Goal: Communication & Community: Answer question/provide support

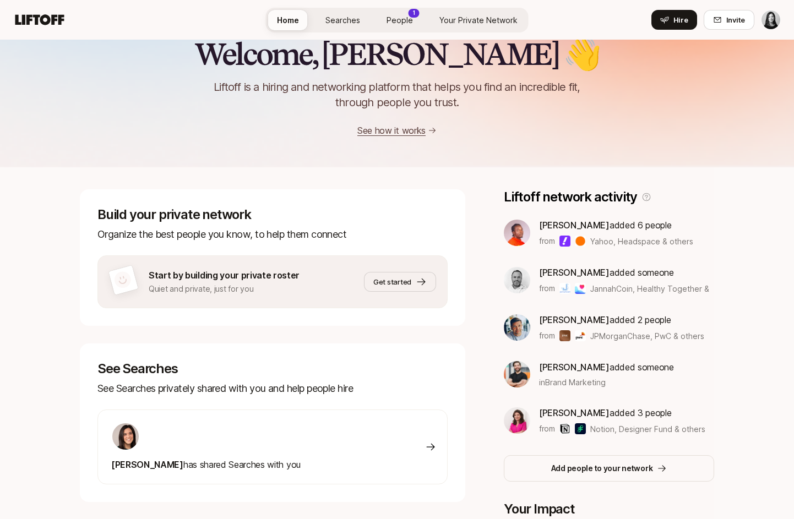
scroll to position [24, 0]
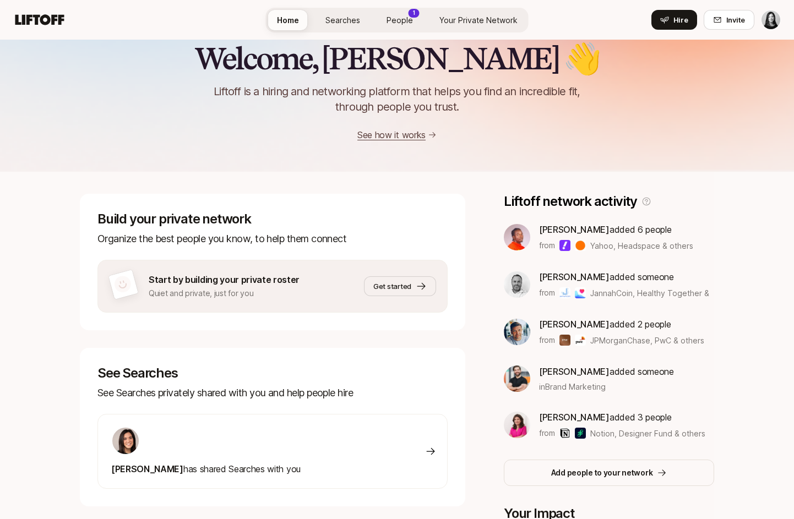
click at [367, 460] on div "Eleanor Morgan has shared Searches with you" at bounding box center [272, 451] width 350 height 75
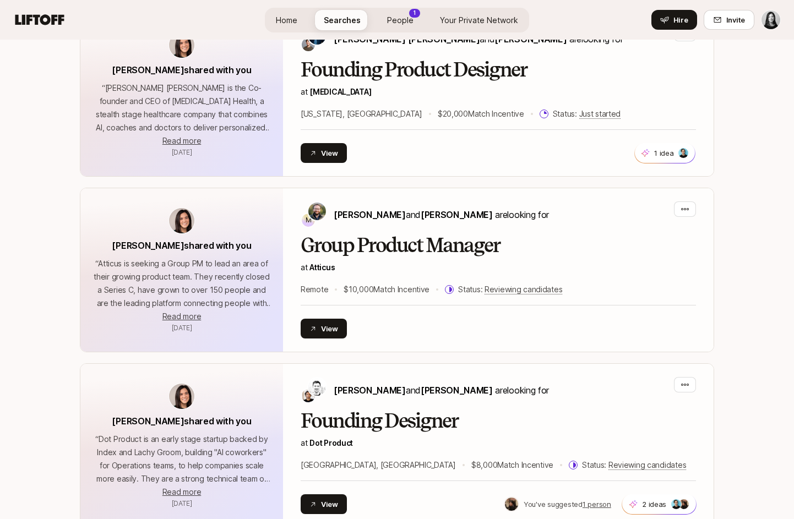
scroll to position [1402, 0]
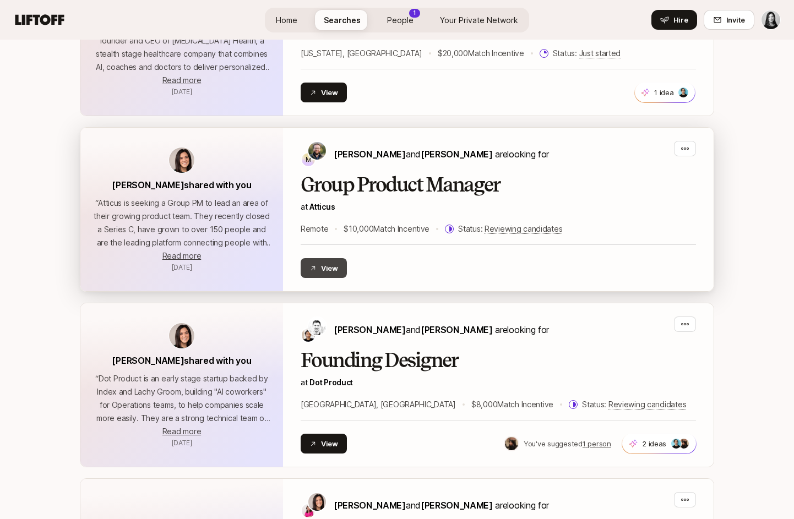
click at [341, 270] on button "View" at bounding box center [324, 268] width 46 height 20
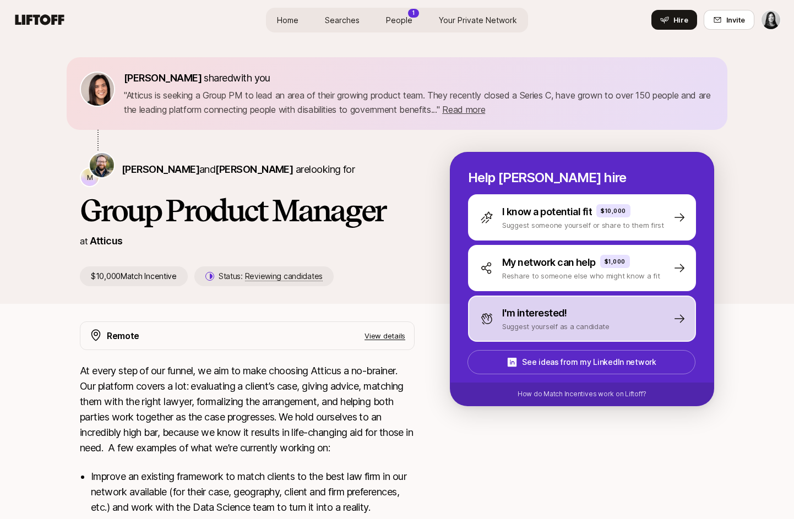
click at [573, 313] on div "I'm interested!" at bounding box center [555, 313] width 107 height 15
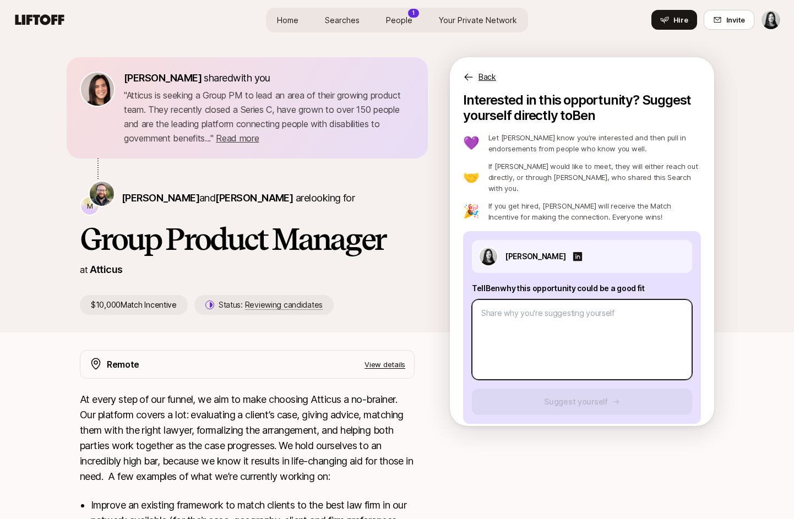
click at [573, 313] on textarea at bounding box center [582, 340] width 220 height 80
type textarea "x"
type textarea "H"
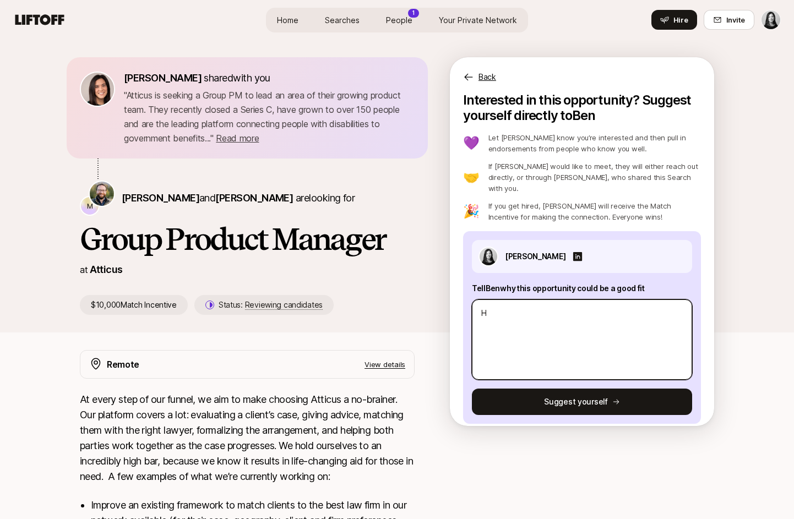
type textarea "x"
type textarea "Hi"
type textarea "x"
type textarea "Hi"
type textarea "x"
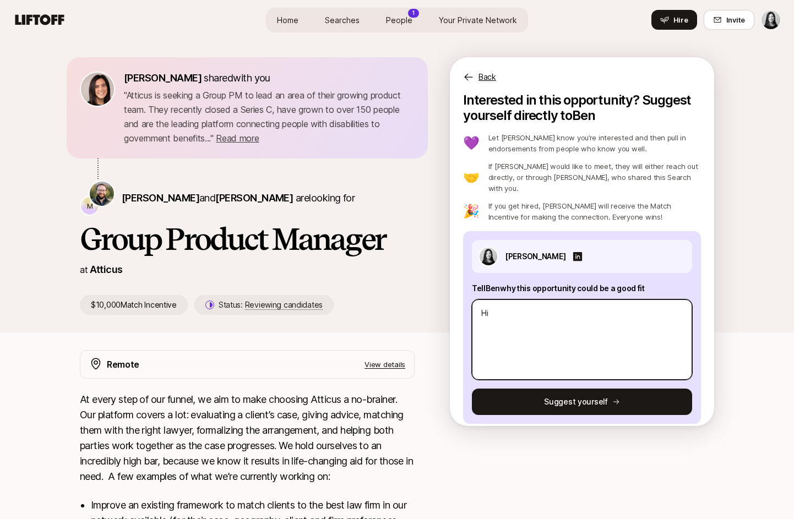
type textarea "Hi B"
type textarea "x"
type textarea "Hi Be"
type textarea "x"
type textarea "Hi [PERSON_NAME]"
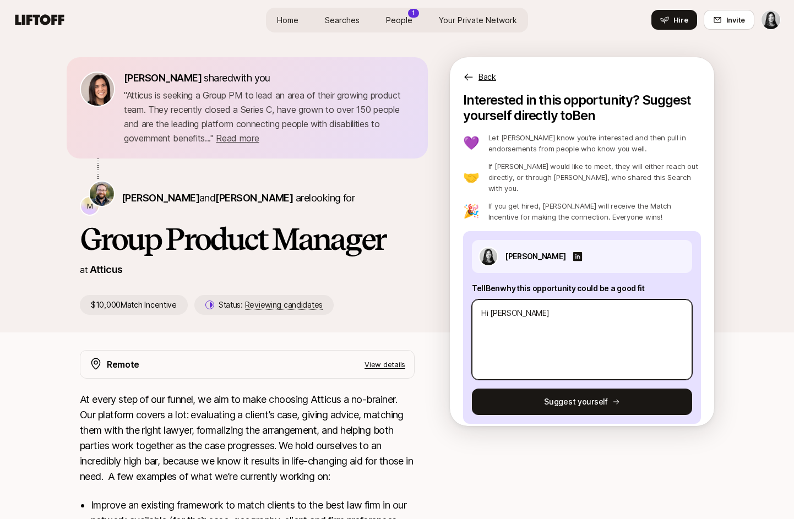
type textarea "x"
type textarea "Hi [PERSON_NAME]"
type textarea "x"
type textarea "Hi Ben an"
type textarea "x"
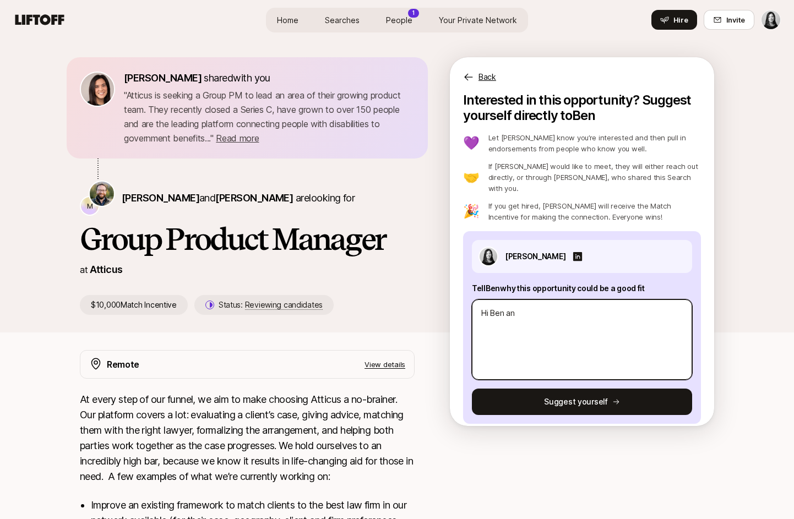
type textarea "Hi [PERSON_NAME] and"
type textarea "x"
type textarea "Hi Ben and"
type textarea "x"
type textarea "Hi Ben and M"
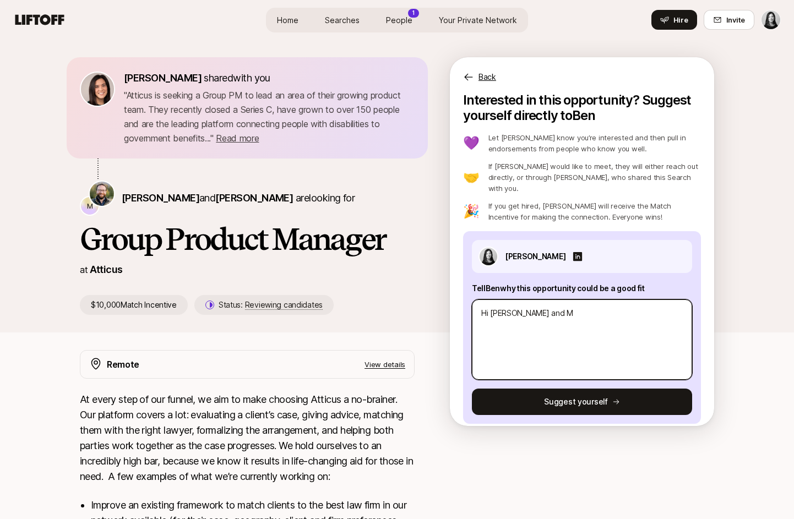
type textarea "x"
type textarea "Hi Ben and Mi"
type textarea "x"
type textarea "Hi Ben and Mic"
type textarea "x"
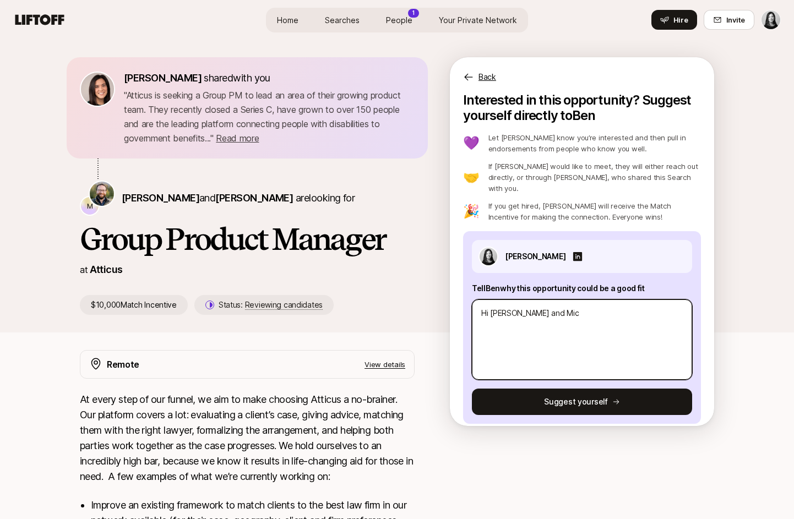
type textarea "Hi Ben and Mich"
type textarea "x"
type textarea "Hi Ben and Micha"
type textarea "x"
type textarea "Hi Ben and Michae"
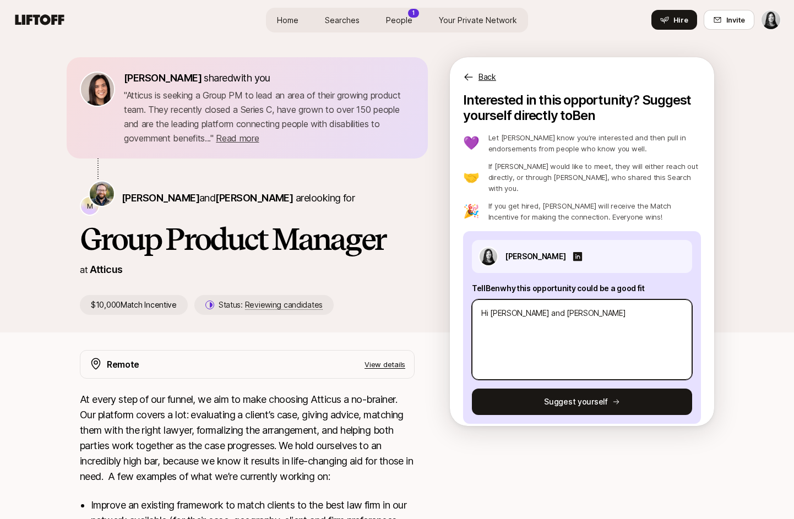
type textarea "x"
type textarea "Hi Ben and Michael"
type textarea "x"
type textarea "Hi Ben and Michael,"
type textarea "x"
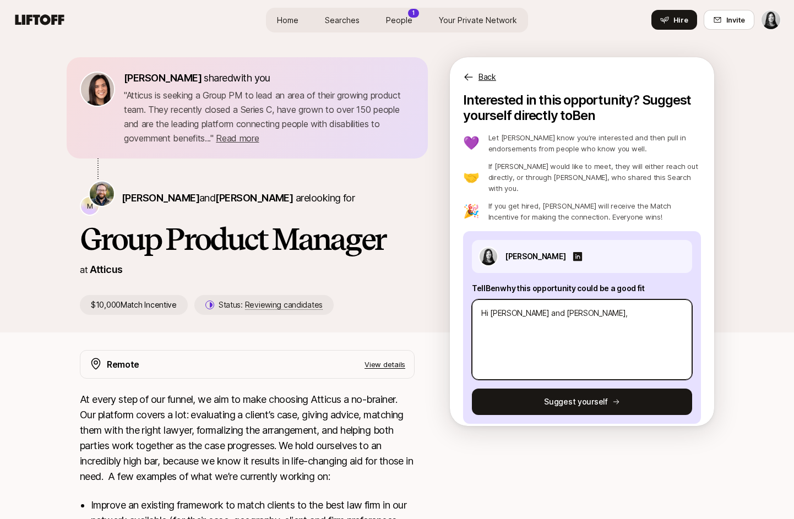
type textarea "Hi Ben and Michael,"
type textarea "x"
type textarea "Hi Ben and Michael, y"
type textarea "x"
type textarea "Hi Ben and Michael, yo"
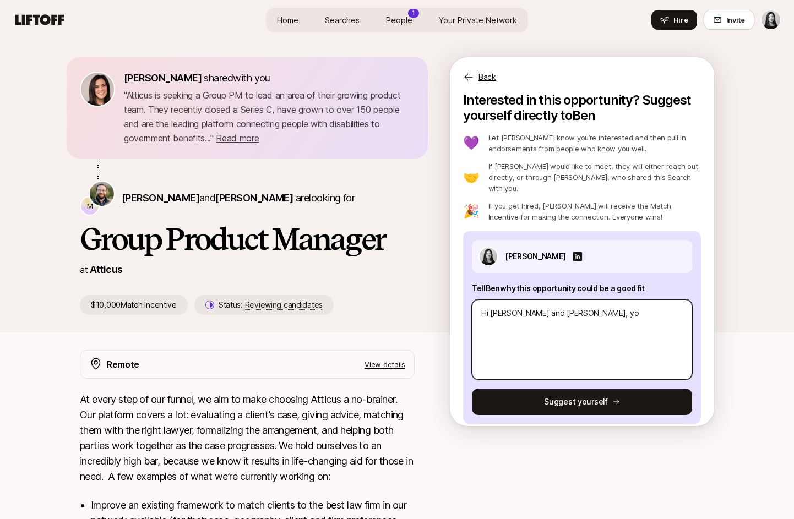
type textarea "x"
type textarea "Hi Ben and Michael, you"
type textarea "x"
type textarea "Hi Ben and Michael, you"
type textarea "x"
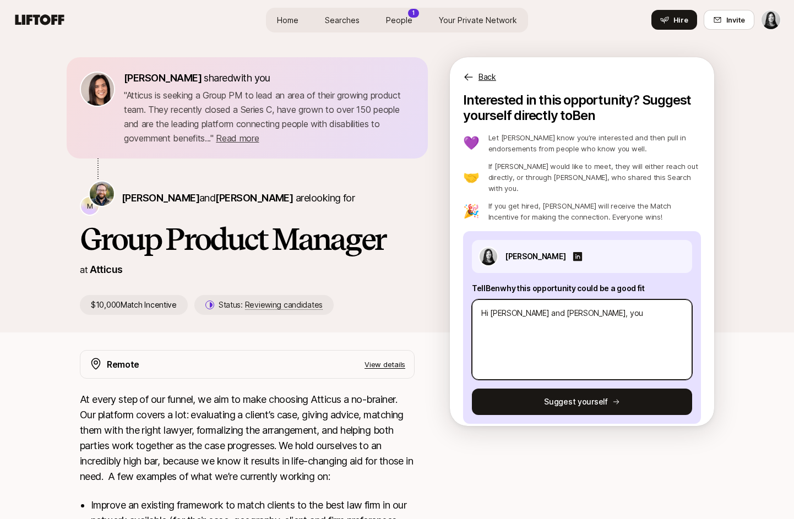
type textarea "Hi Ben and Michael, you"
type textarea "x"
type textarea "Hi Ben and Michael, yo"
type textarea "x"
type textarea "Hi Ben and Michael, y"
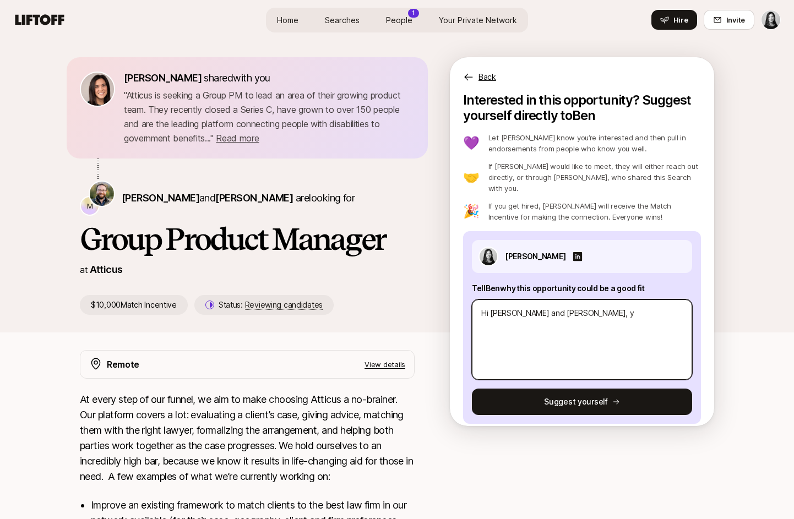
type textarea "x"
type textarea "Hi Ben and Michael,"
type textarea "x"
type textarea "Hi Ben and Michael,"
type textarea "x"
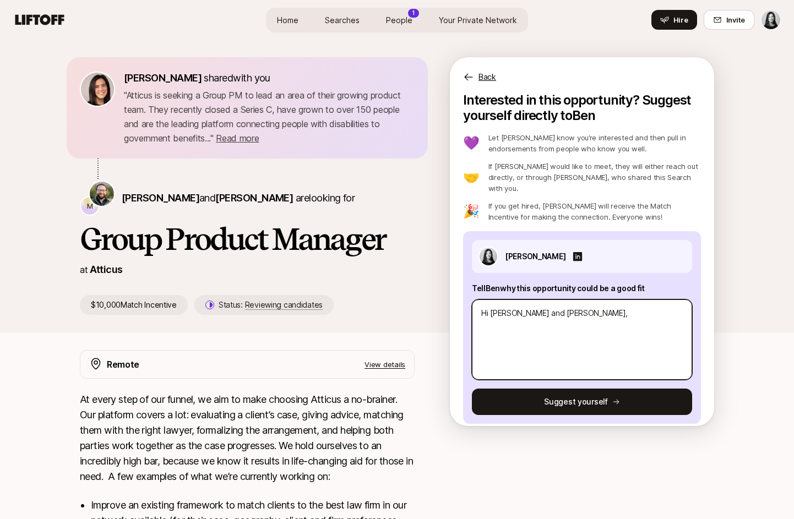
type textarea "Hi Ben and Michael,"
type textarea "x"
type textarea "Hi Ben and Michael,"
type textarea "x"
type textarea "Hi Ben and Michael, El"
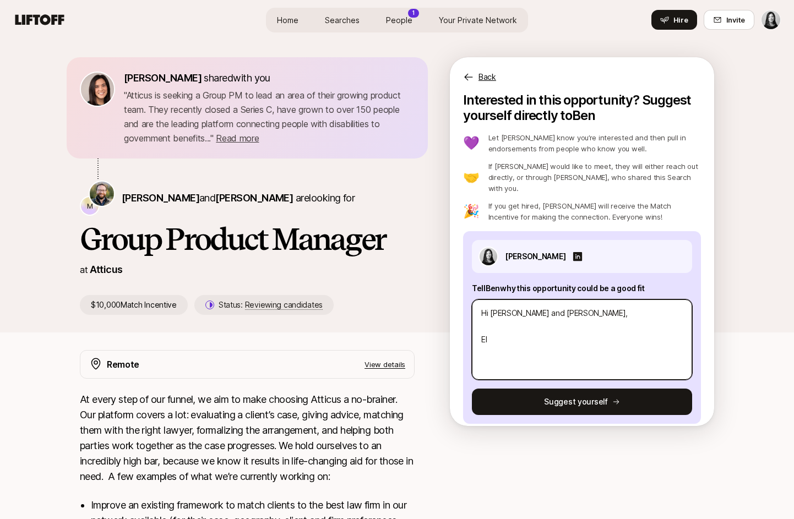
type textarea "x"
type textarea "Hi Ben and Michael, Ele"
type textarea "x"
type textarea "Hi Ben and Michael, Elea"
type textarea "x"
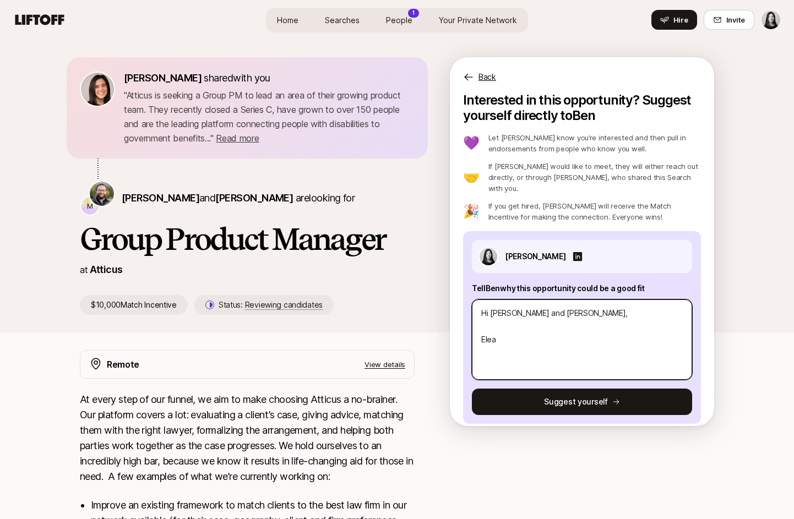
type textarea "Hi Ben and Michael, Elean"
type textarea "x"
type textarea "Hi Ben and Michael, Eleanor"
type textarea "x"
type textarea "Hi Ben and Michael, Eleanor"
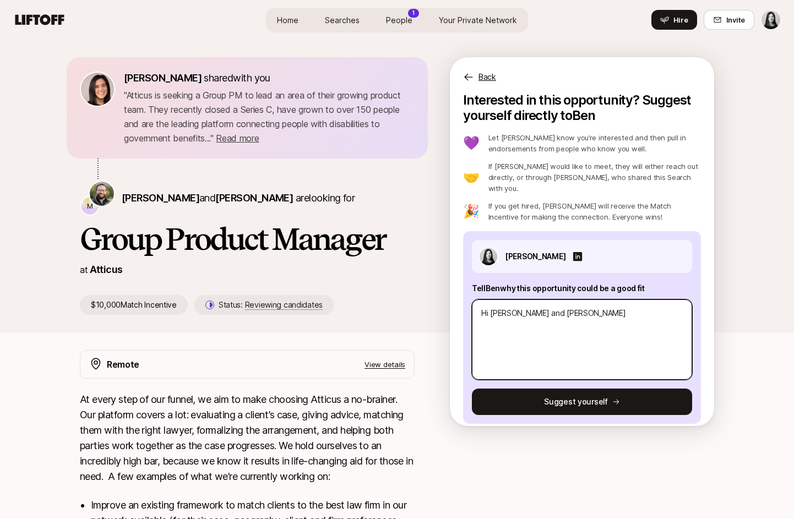
type textarea "x"
type textarea "Hi Ben and Michael, Eleanor m"
type textarea "x"
type textarea "Hi Ben and Michael, Eleanor me"
type textarea "x"
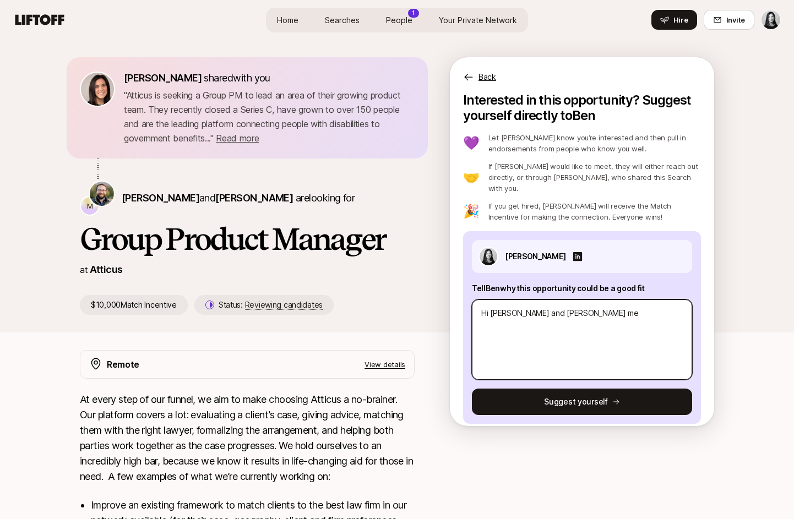
type textarea "Hi Ben and Michael, Eleanor met"
type textarea "x"
type textarea "Hi Ben and Michael, Eleanor me"
type textarea "x"
type textarea "Hi Ben and Michael, Eleanor m"
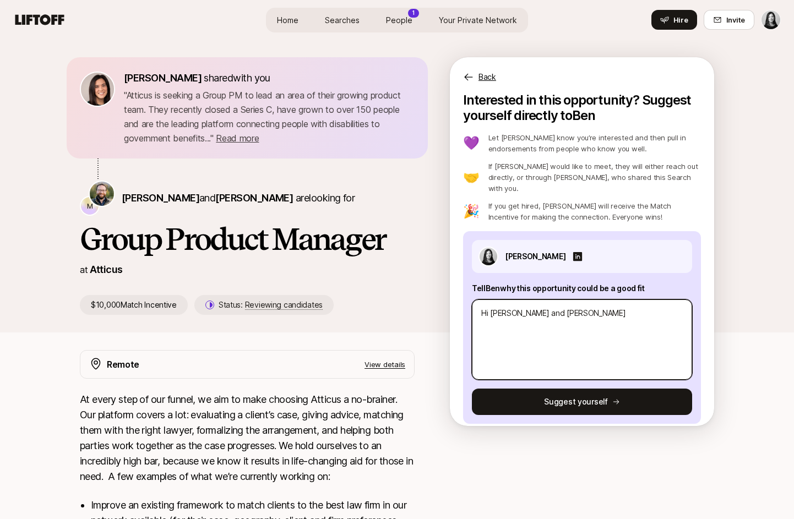
type textarea "x"
type textarea "Hi Ben and Michael, Eleanor"
type textarea "x"
type textarea "Hi Ben and Michael, Eleanor"
type textarea "x"
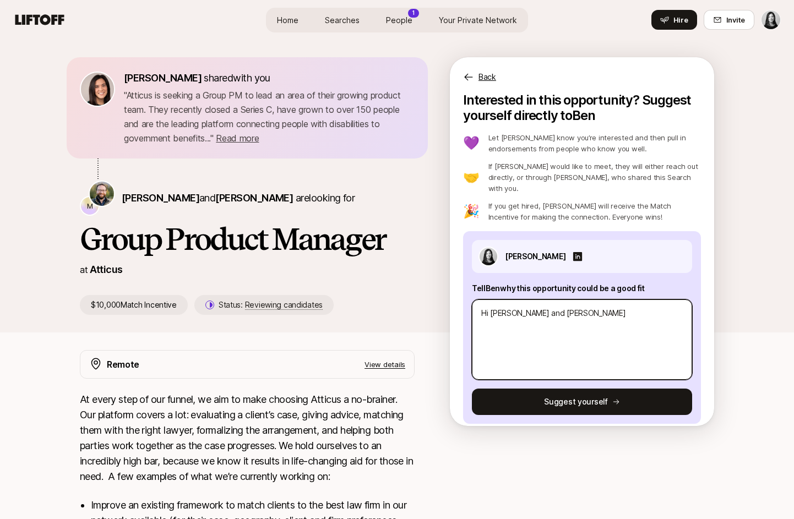
type textarea "Hi Ben and Michael, Eleano"
type textarea "x"
type textarea "Hi Ben and Michael, Elean"
type textarea "x"
type textarea "Hi Ben and Michael, Elea"
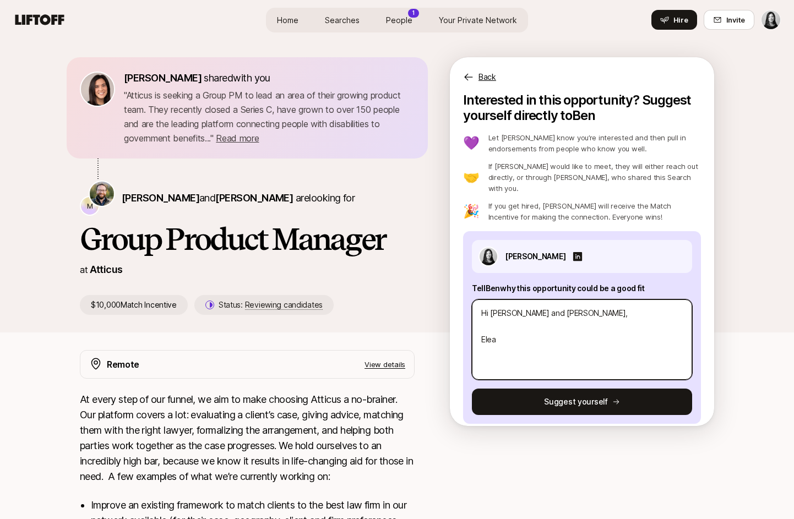
type textarea "x"
type textarea "Hi Ben and Michael, Ele"
type textarea "x"
type textarea "Hi Ben and Michael, El"
type textarea "x"
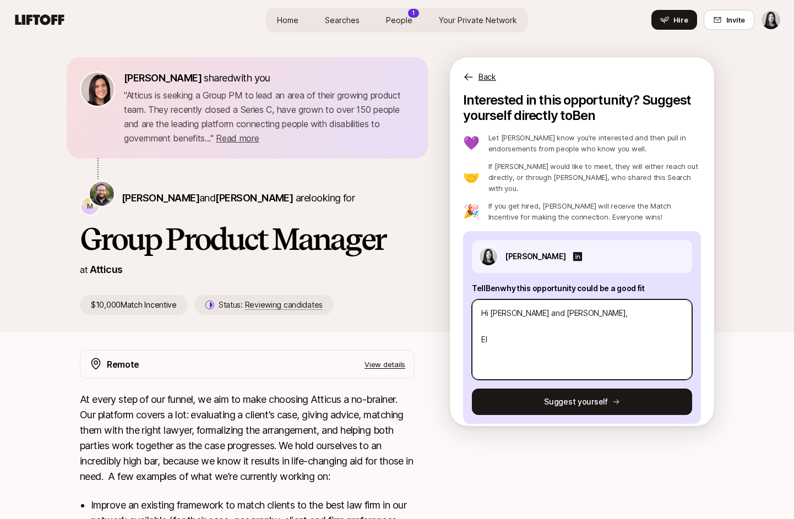
type textarea "Hi Ben and Michael, E"
type textarea "x"
type textarea "Hi Ben and Michael,"
type textarea "x"
type textarea "Hi Ben and Michael, I"
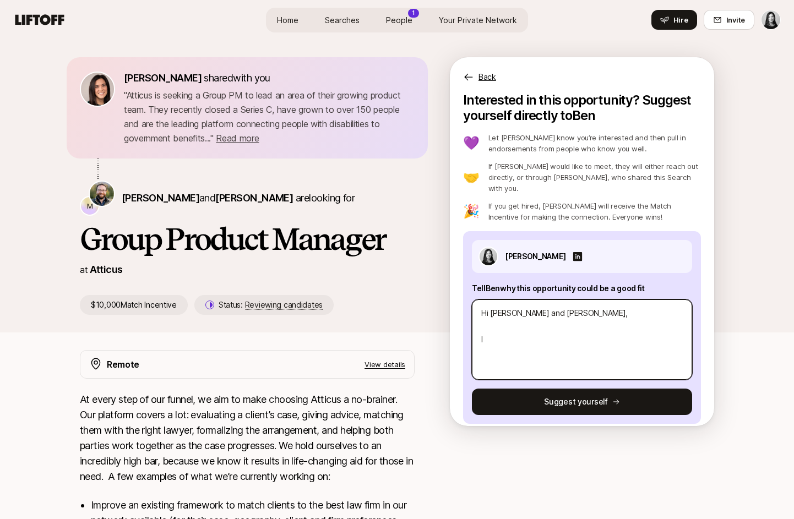
type textarea "x"
type textarea "Hi Ben and Michael, I c"
type textarea "x"
type textarea "Hi Ben and Michael, I ca"
type textarea "x"
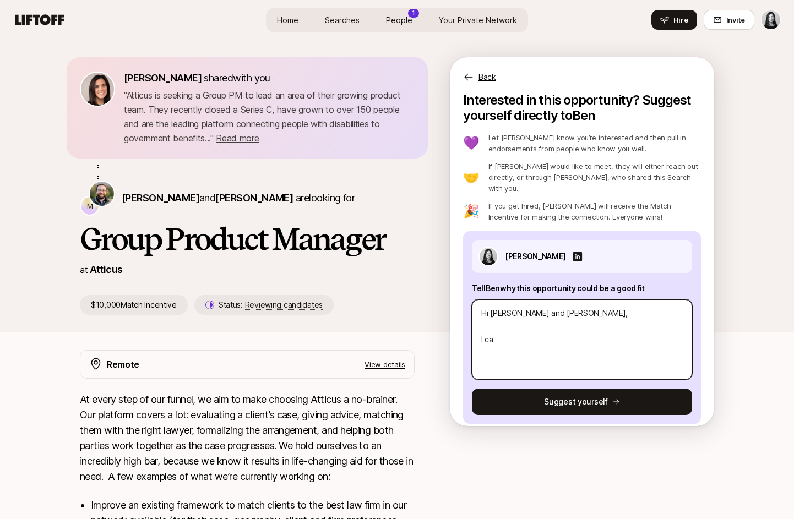
type textarea "Hi Ben and Michael, I cau"
type textarea "x"
type textarea "Hi Ben and Michael, I caugh"
type textarea "x"
type textarea "Hi Ben and Michael, I caught"
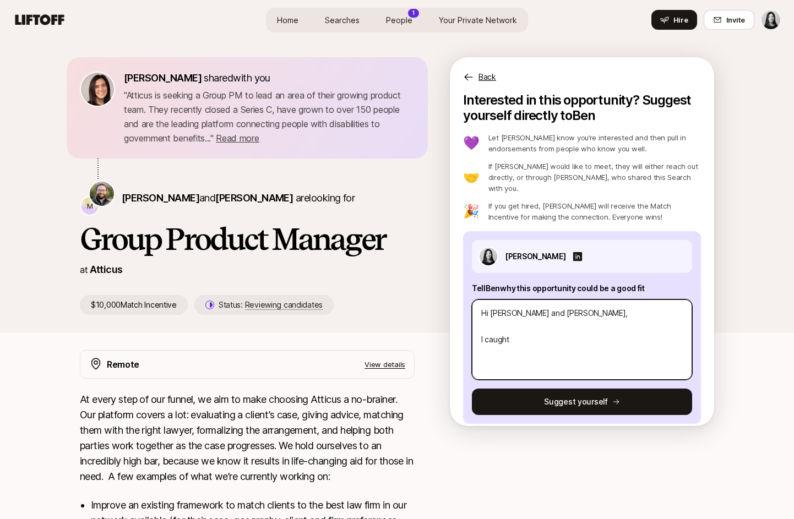
type textarea "x"
type textarea "Hi Ben and Michael, I caught"
type textarea "x"
type textarea "Hi Ben and Michael, I caught u"
type textarea "x"
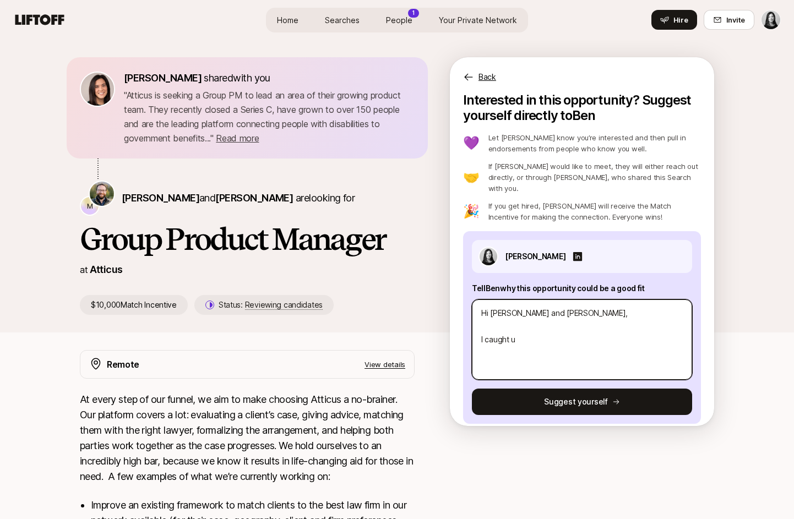
type textarea "Hi Ben and Michael, I caught up"
type textarea "x"
type textarea "Hi Ben and Michael, I caught up"
type textarea "x"
type textarea "Hi Ben and Michael, I caught up w"
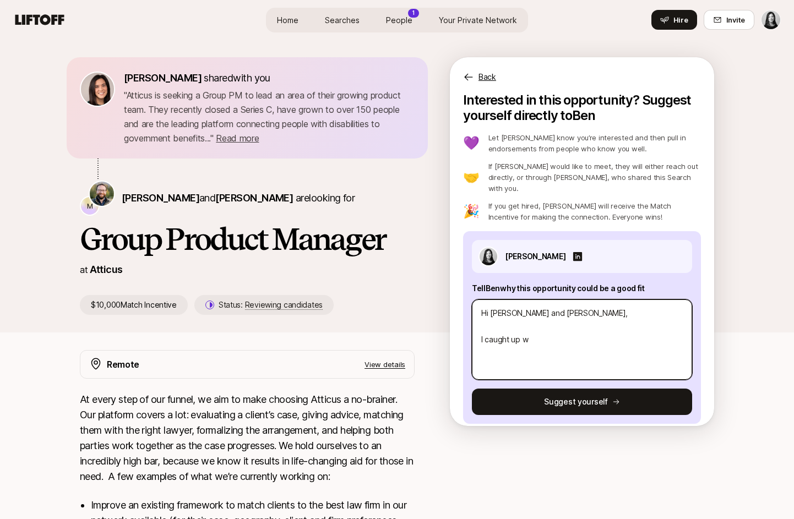
type textarea "x"
type textarea "Hi Ben and Michael, I caught up wi"
type textarea "x"
type textarea "Hi Ben and Michael, I caught up wit"
type textarea "x"
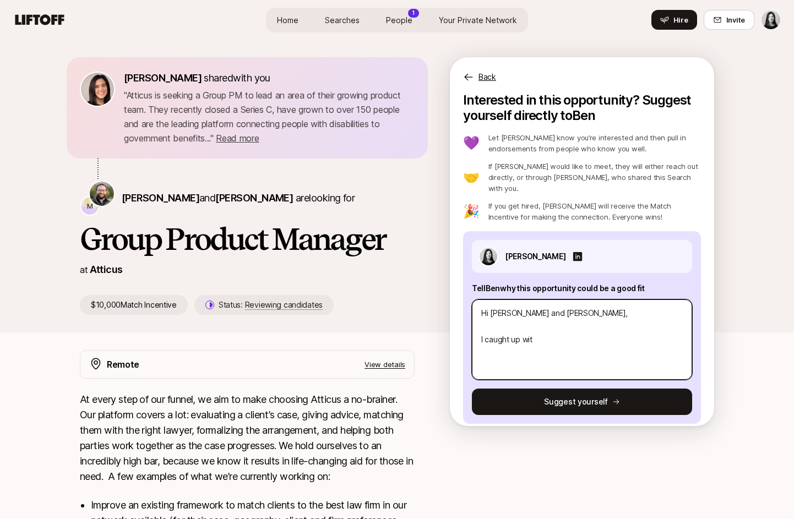
type textarea "Hi Ben and Michael, I caught up with"
type textarea "x"
type textarea "Hi Ben and Michael, I caught up with e"
type textarea "x"
type textarea "Hi Ben and Michael, I caught up with el"
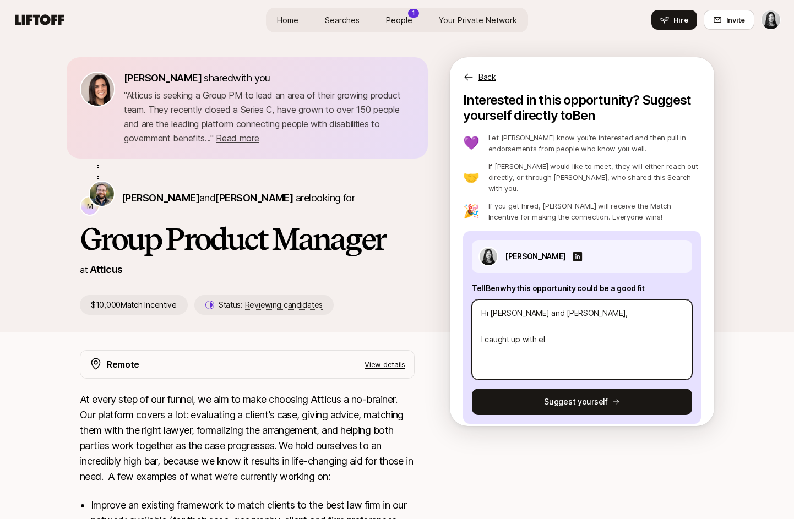
type textarea "x"
type textarea "Hi Ben and Michael, I caught up with"
type textarea "x"
type textarea "Hi Ben and Michael, I caught up with E"
type textarea "x"
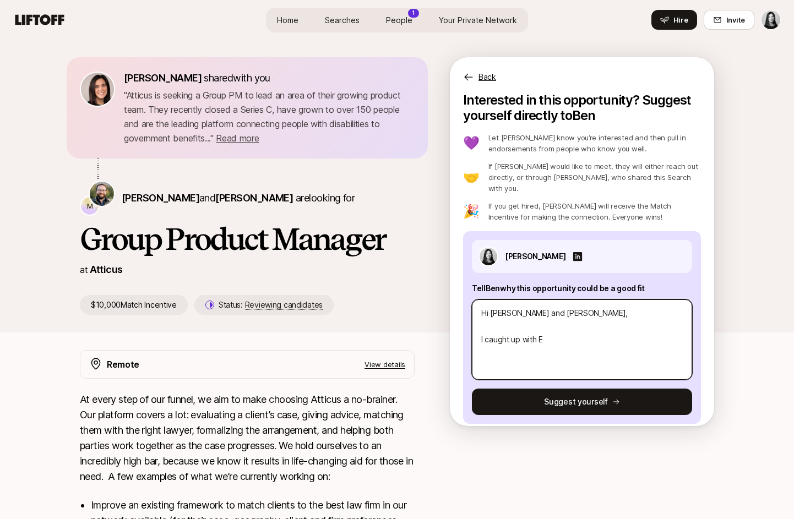
type textarea "Hi Ben and Michael, I caught up with El"
type textarea "x"
type textarea "Hi Ben and Michael, I caught up with Ele"
type textarea "x"
type textarea "Hi Ben and Michael, I caught up with Elea"
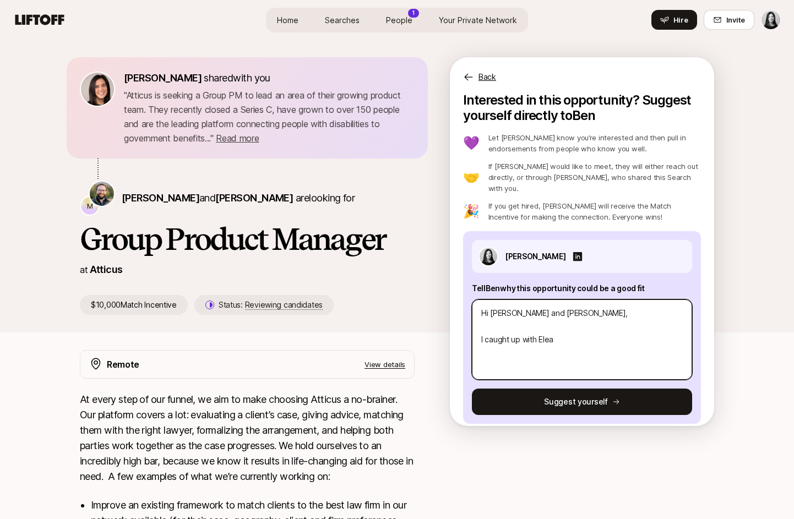
type textarea "x"
type textarea "Hi Ben and Michael, I caught up with Elean"
type textarea "x"
type textarea "Hi Ben and Michael, I caught up with Eleanor"
type textarea "x"
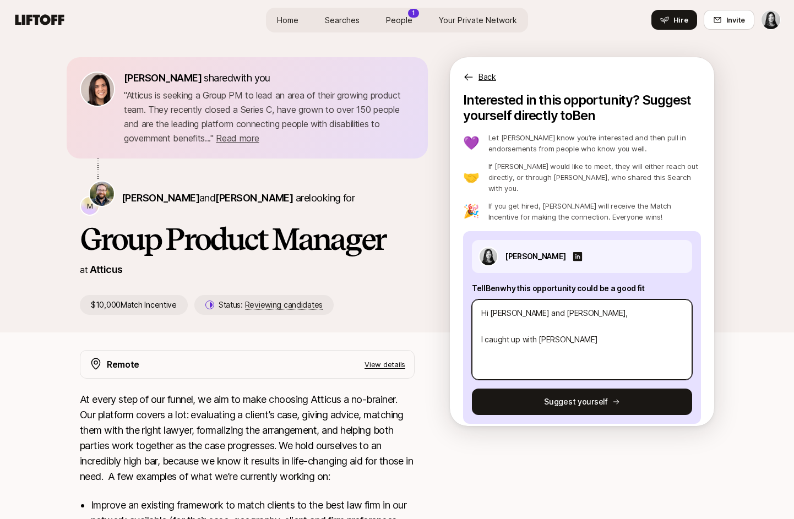
type textarea "Hi Ben and Michael, I caught up with Eleanor l"
type textarea "x"
type textarea "Hi Ben and Michael, I caught up with Eleanor la"
type textarea "x"
type textarea "Hi Ben and Michael, I caught up with Eleanor las"
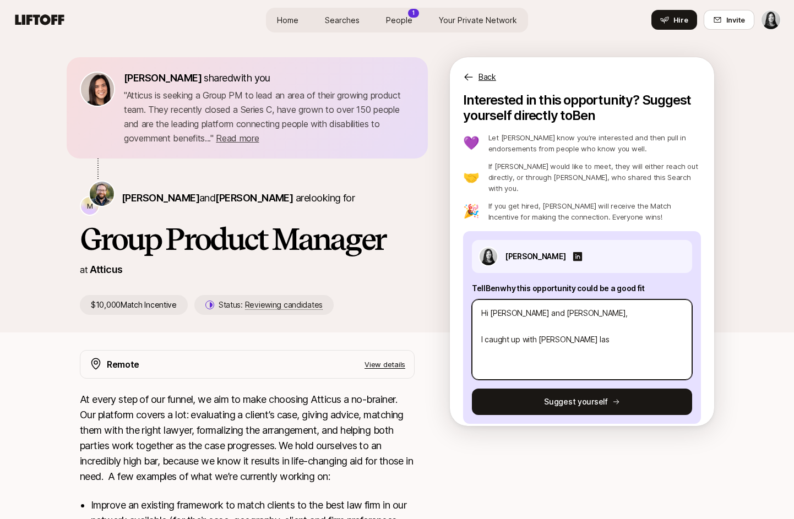
type textarea "x"
type textarea "Hi Ben and Michael, I caught up with Eleanor last"
type textarea "x"
type textarea "Hi Ben and Michael, I caught up with Eleanor last"
type textarea "x"
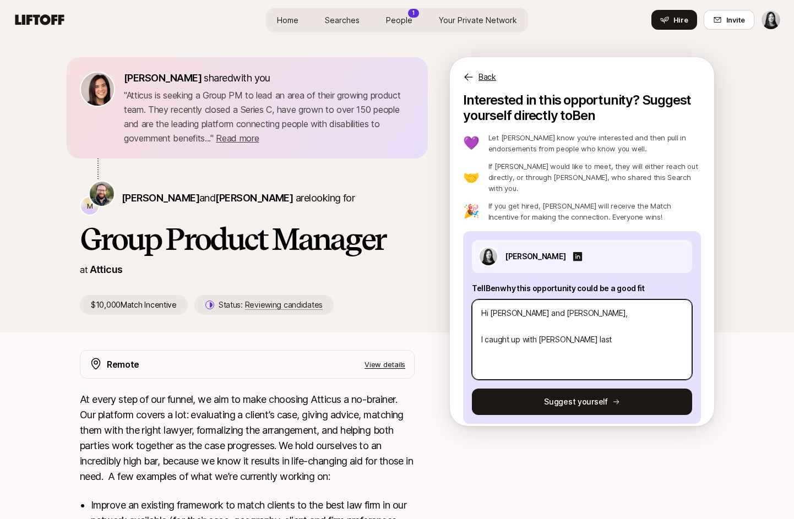
type textarea "Hi Ben and Michael, I caught up with Eleanor last w"
type textarea "x"
type textarea "Hi Ben and Michael, I caught up with Eleanor last we"
type textarea "x"
type textarea "Hi Ben and Michael, I caught up with Eleanor last wee"
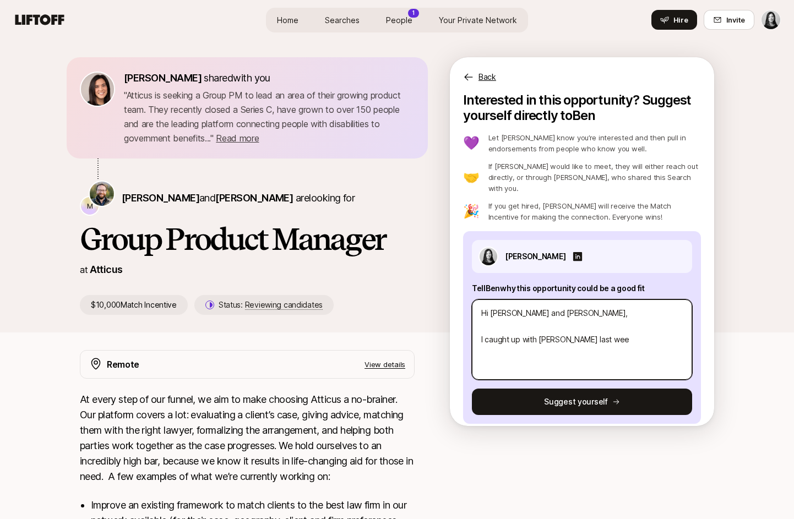
type textarea "x"
type textarea "Hi Ben and Michael, I caught up with Eleanor last week"
type textarea "x"
type textarea "Hi Ben and Michael, I caught up with Eleanor last week a"
type textarea "x"
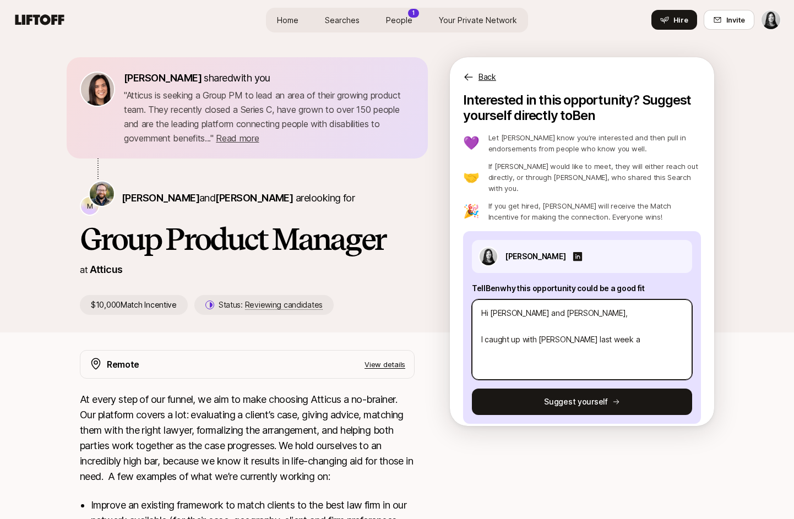
type textarea "Hi Ben and Michael, I caught up with Eleanor last week an"
type textarea "x"
type textarea "Hi Ben and Michael, I caught up with Eleanor last week and"
type textarea "x"
type textarea "Hi Ben and Michael, I caught up with Eleanor last week and"
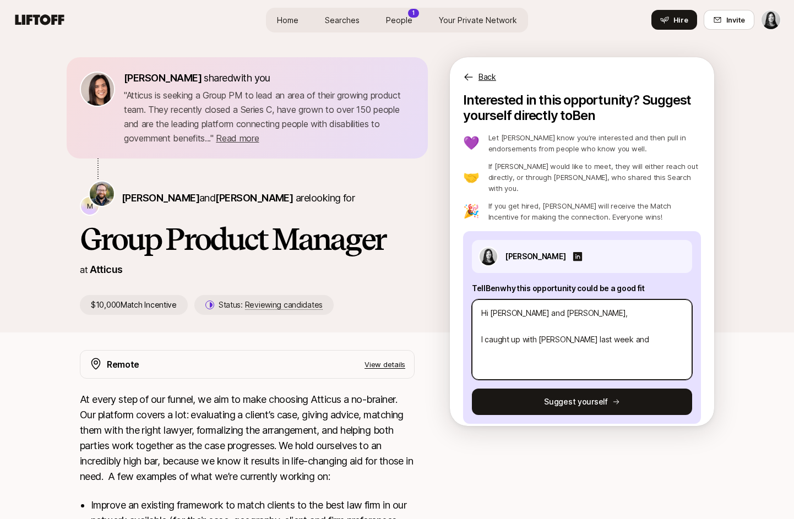
type textarea "x"
type textarea "Hi Ben and Michael, I caught up with Eleanor last week and s"
type textarea "x"
type textarea "Hi Ben and Michael, I caught up with Eleanor last week and sh"
type textarea "x"
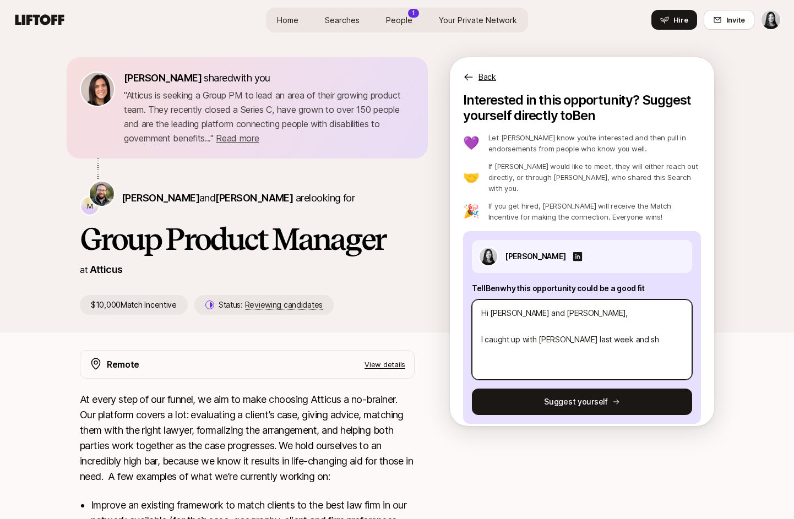
type textarea "Hi Ben and Michael, I caught up with Eleanor last week and she"
type textarea "x"
type textarea "Hi Ben and Michael, I caught up with Eleanor last week and she"
type textarea "x"
type textarea "Hi Ben and Michael, I caught up with Eleanor last week and she m"
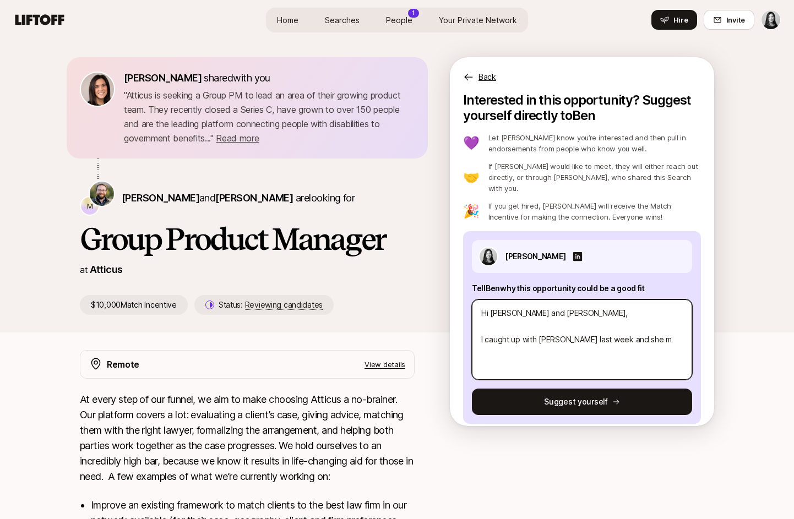
type textarea "x"
type textarea "Hi Ben and Michael, I caught up with Eleanor last week and she me"
type textarea "x"
type textarea "Hi Ben and Michael, I caught up with Eleanor last week and she men"
type textarea "x"
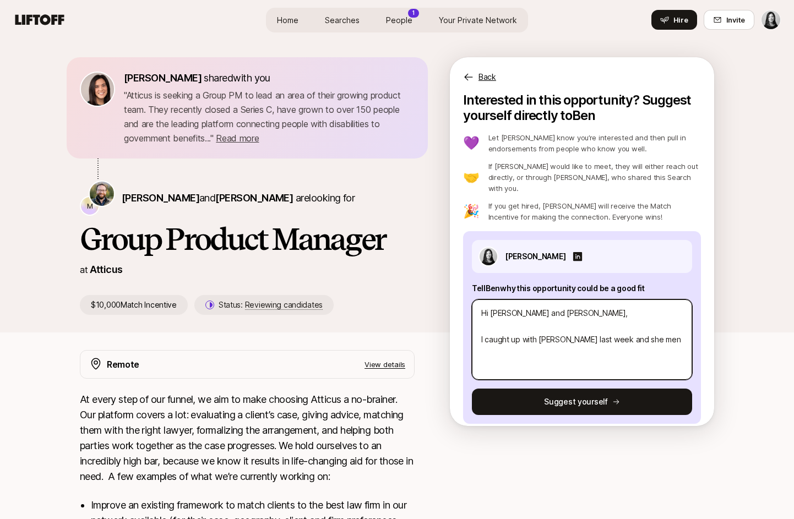
type textarea "Hi Ben and Michael, I caught up with Eleanor last week and she ment"
type textarea "x"
type textarea "Hi Ben and Michael, I caught up with Eleanor last week and she menti"
type textarea "x"
type textarea "Hi Ben and Michael, I caught up with Eleanor last week and she mentio"
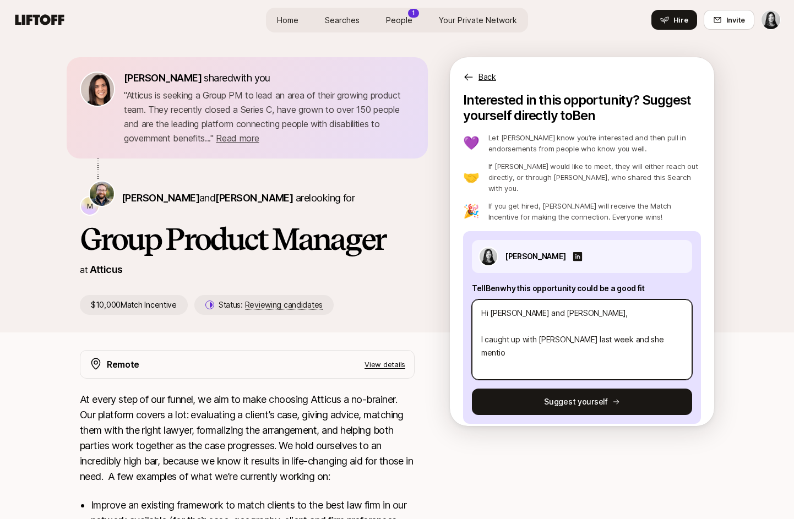
type textarea "x"
type textarea "Hi Ben and Michael, I caught up with Eleanor last week and she mention"
type textarea "x"
type textarea "Hi Ben and Michael, I caught up with Eleanor last week and she mentione"
type textarea "x"
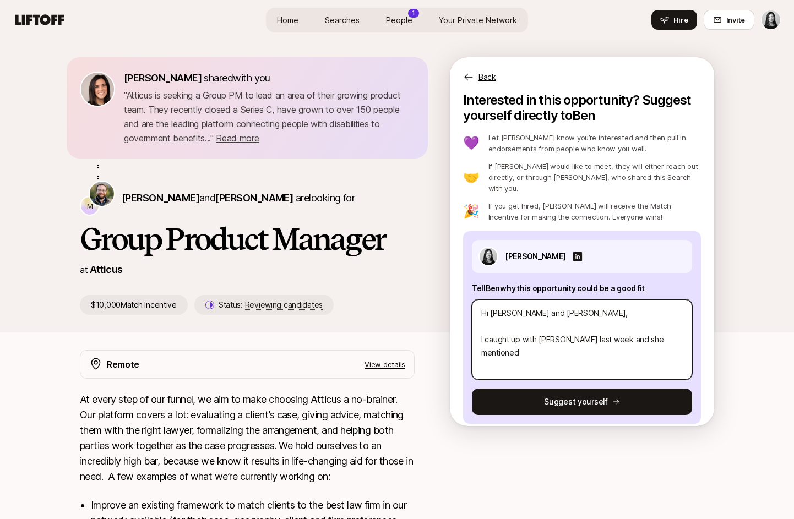
type textarea "Hi Ben and Michael, I caught up with Eleanor last week and she mentioned"
type textarea "x"
type textarea "Hi Ben and Michael, I caught up with Eleanor last week and she mentioned y"
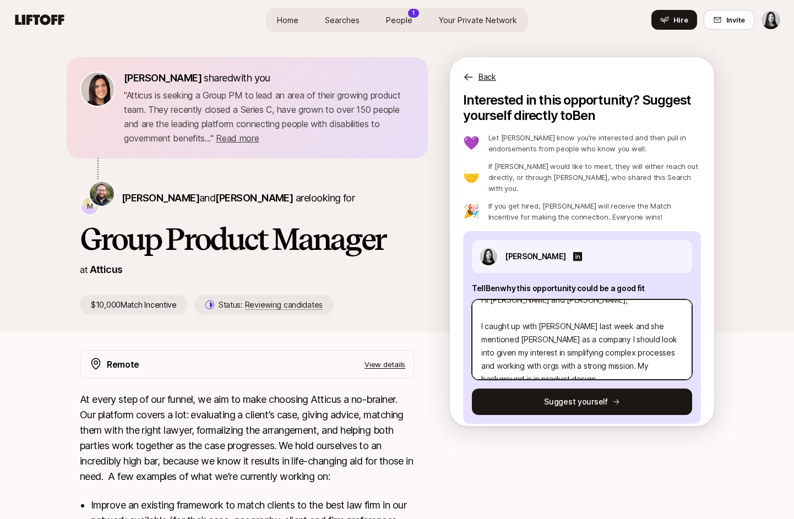
scroll to position [26, 0]
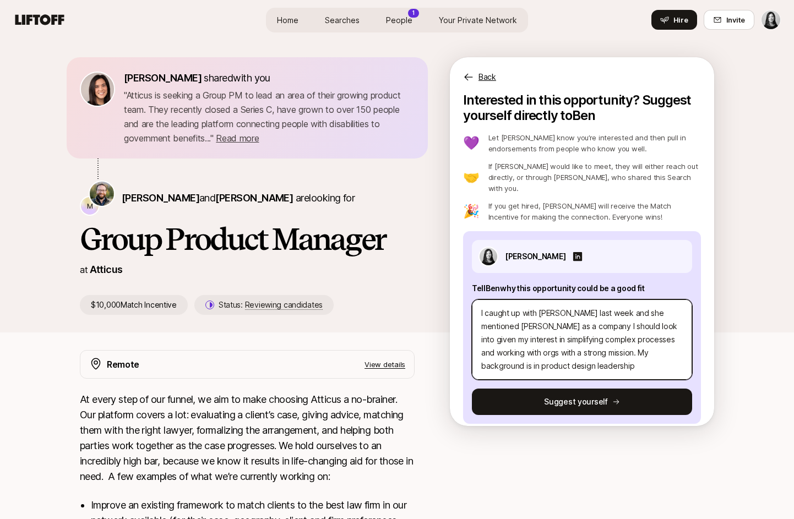
click at [553, 350] on textarea "Hi Ben and Michael, I caught up with Eleanor last week and she mentioned Atticu…" at bounding box center [582, 340] width 220 height 80
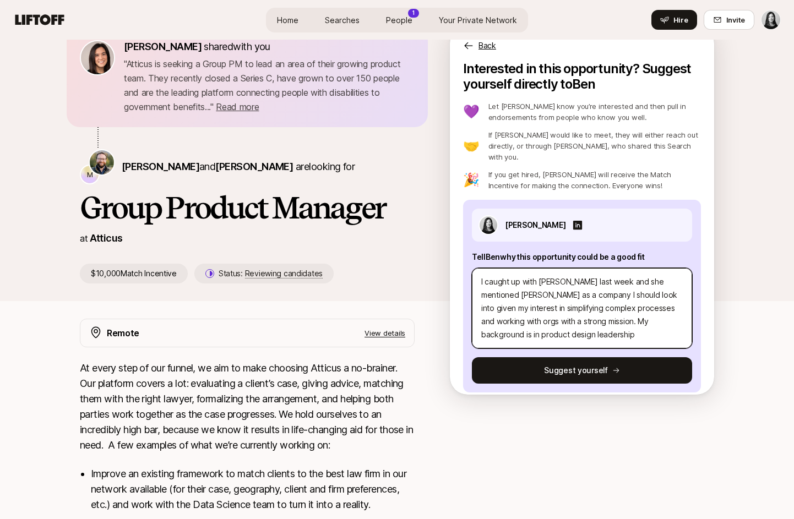
scroll to position [0, 0]
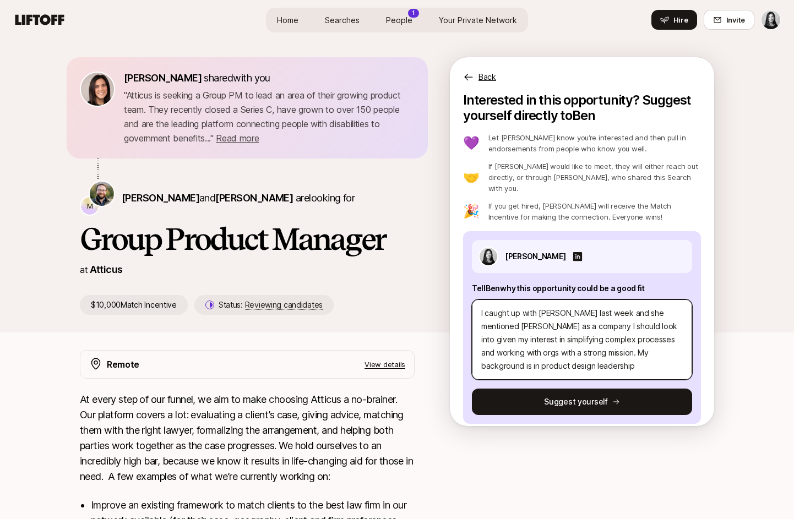
click at [551, 352] on textarea "Hi Ben and Michael, I caught up with Eleanor last week and she mentioned Atticu…" at bounding box center [582, 340] width 220 height 80
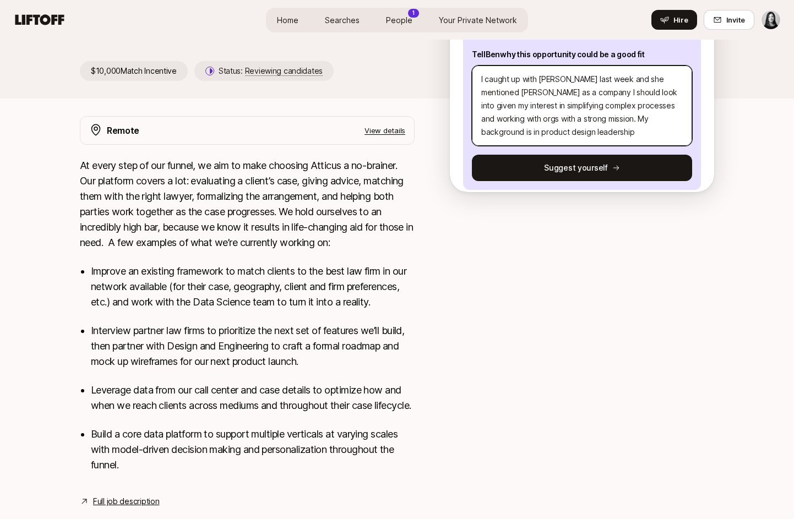
scroll to position [242, 0]
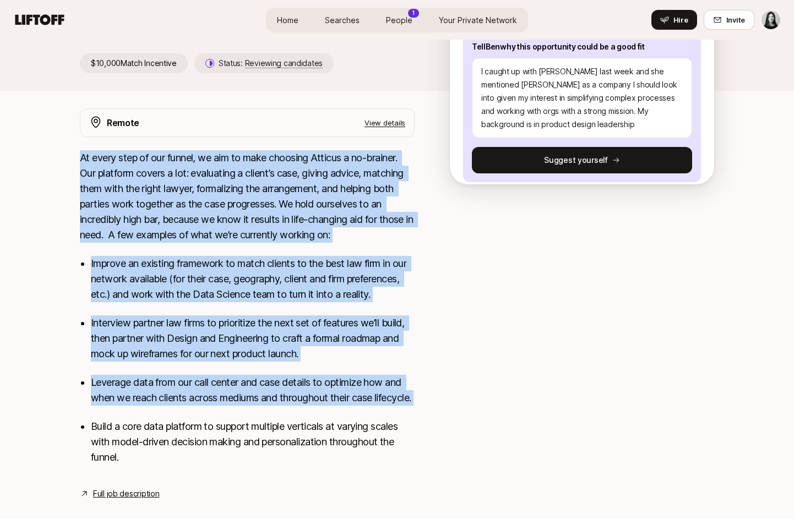
drag, startPoint x: 81, startPoint y: 158, endPoint x: 167, endPoint y: 423, distance: 278.2
click at [167, 423] on div "At every step of our funnel, we aim to make choosing Atticus a no-brainer. Our …" at bounding box center [247, 314] width 335 height 328
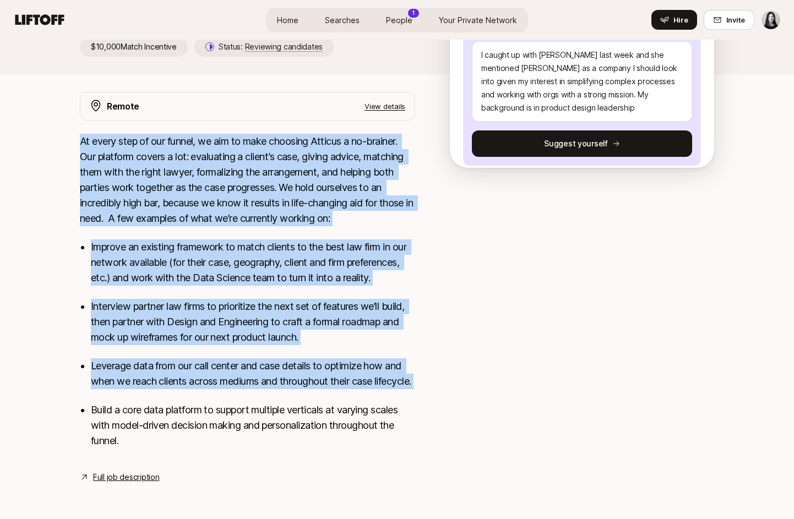
scroll to position [274, 0]
click at [136, 478] on link "Full job description" at bounding box center [126, 477] width 66 height 13
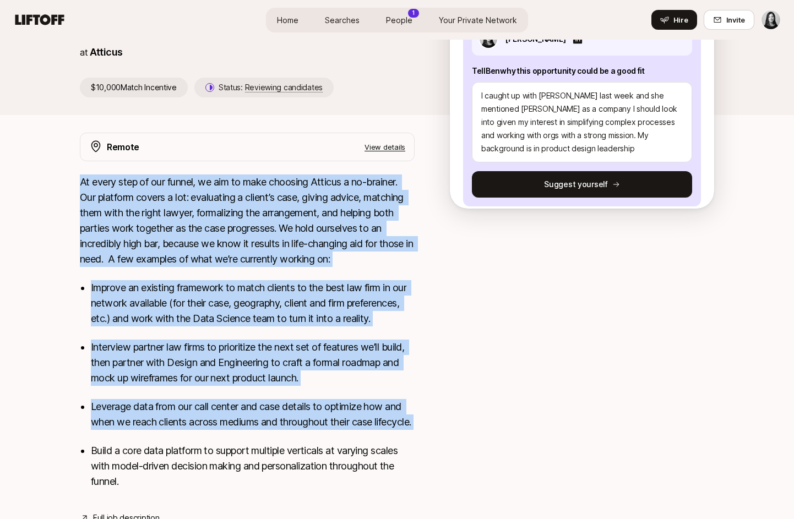
scroll to position [213, 0]
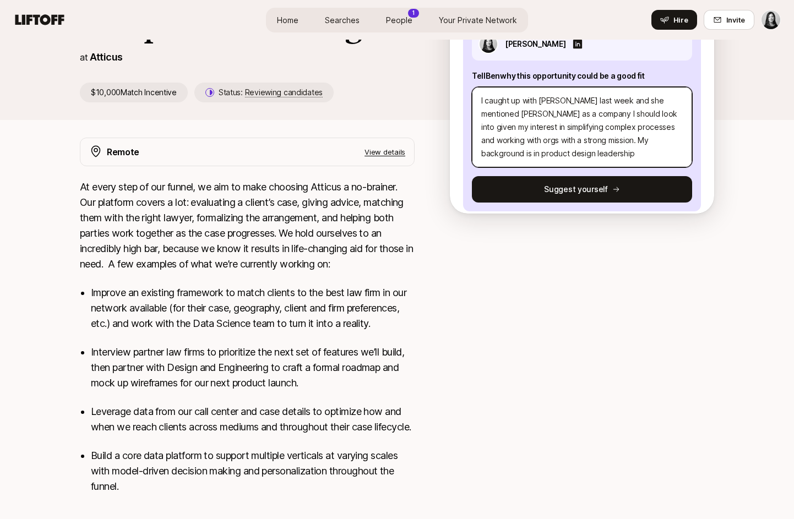
click at [552, 146] on textarea "Hi Ben and Michael, I caught up with Eleanor last week and she mentioned Atticu…" at bounding box center [582, 127] width 220 height 80
drag, startPoint x: 555, startPoint y: 141, endPoint x: 561, endPoint y: 122, distance: 20.2
click at [561, 122] on textarea "Hi Ben and Michael, I caught up with Eleanor last week and she mentioned Atticu…" at bounding box center [582, 127] width 220 height 80
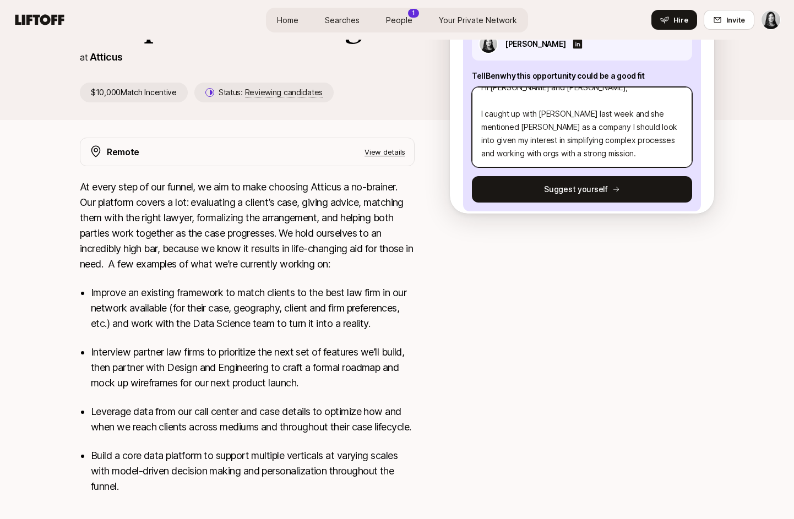
paste textarea "Hi [Founder's Name], A mutual connection encouraged me to reach out. I’ve been …"
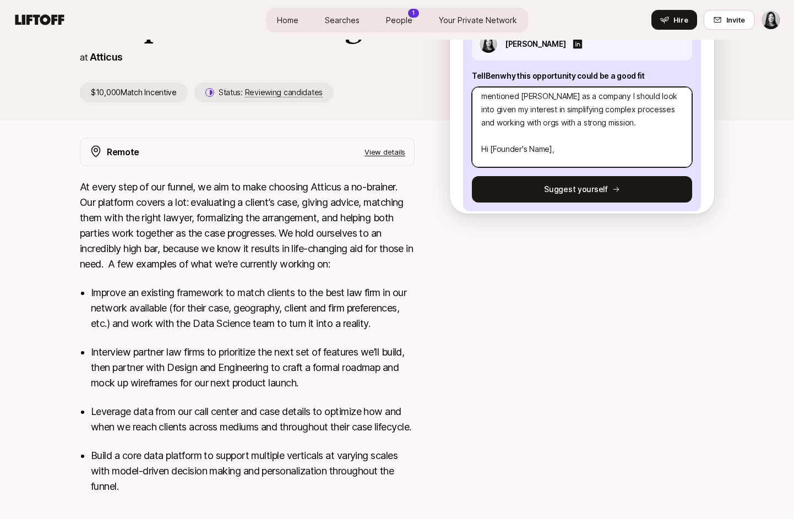
scroll to position [47, 0]
drag, startPoint x: 568, startPoint y: 137, endPoint x: 447, endPoint y: 138, distance: 121.7
click at [448, 138] on div "Eleanor Morgan shared with you " Atticus is seeking a Group PM to lead an area …" at bounding box center [397, 191] width 794 height 729
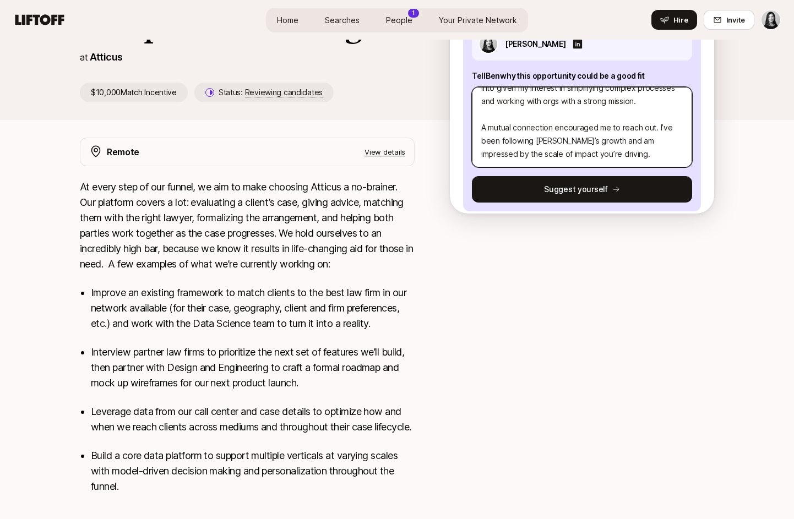
scroll to position [68, 0]
drag, startPoint x: 591, startPoint y: 146, endPoint x: 468, endPoint y: 117, distance: 126.2
click at [468, 117] on div "Stacy La Tell Ben why this opportunity could be a good fit Hi Ben and Michael, …" at bounding box center [582, 115] width 238 height 193
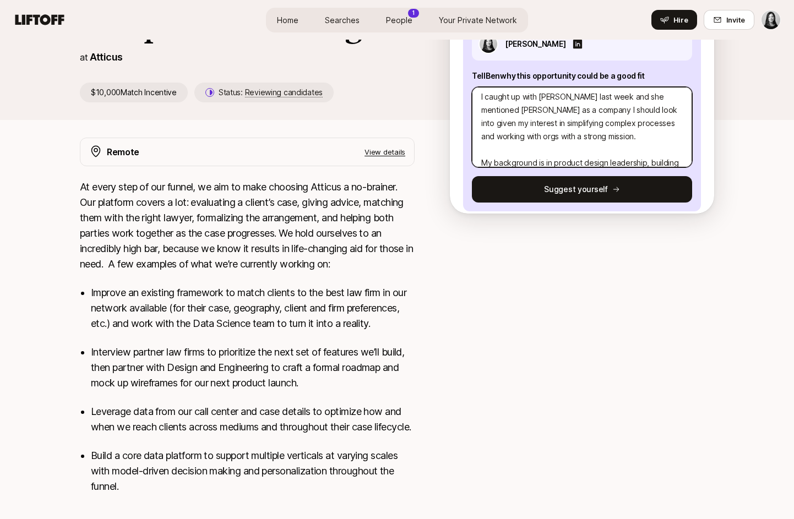
scroll to position [28, 0]
drag, startPoint x: 571, startPoint y: 129, endPoint x: 482, endPoint y: 128, distance: 89.2
click at [482, 128] on textarea "Hi Ben and Michael, I caught up with Eleanor last week and she mentioned Atticu…" at bounding box center [582, 127] width 220 height 80
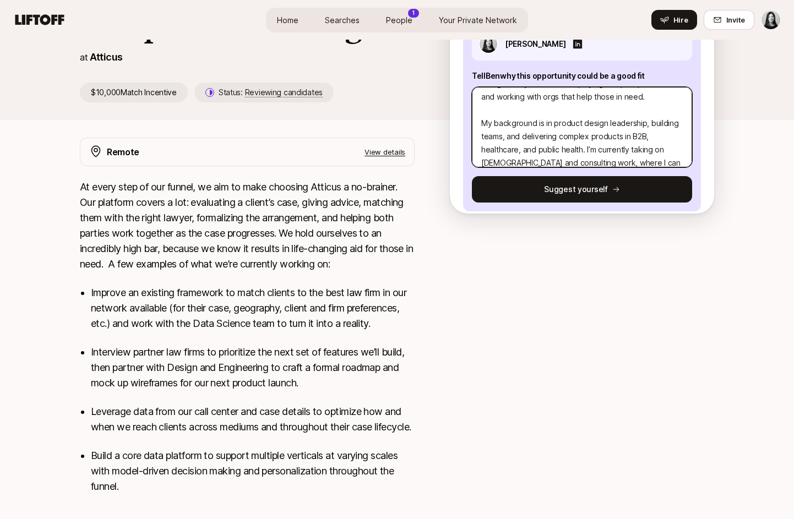
scroll to position [71, 0]
click at [647, 111] on textarea "Hi Ben and Michael, I caught up with Eleanor last week and she mentioned Atticu…" at bounding box center [582, 127] width 220 height 80
click at [526, 133] on textarea "Hi Ben and Michael, I caught up with Eleanor last week and she mentioned Atticu…" at bounding box center [582, 127] width 220 height 80
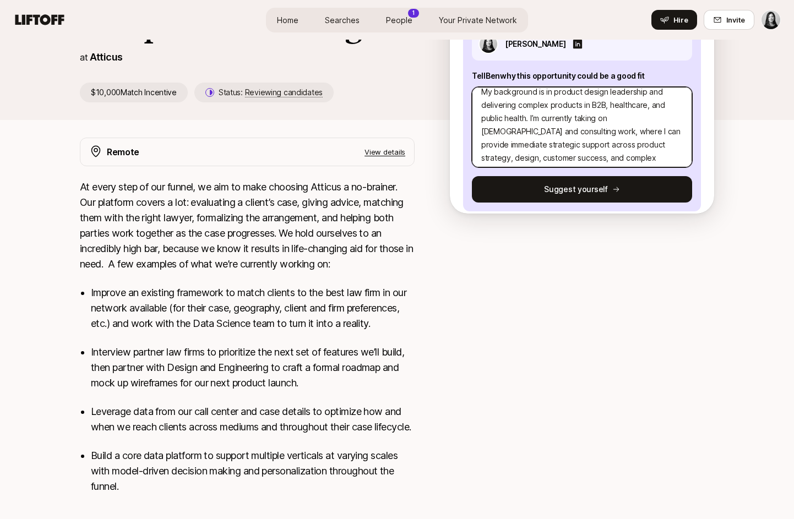
scroll to position [102, 0]
drag, startPoint x: 609, startPoint y: 108, endPoint x: 667, endPoint y: 107, distance: 57.8
click at [667, 107] on textarea "Hi Ben and Michael, I caught up with Eleanor last week and she mentioned Atticu…" at bounding box center [582, 127] width 220 height 80
click at [660, 106] on textarea "Hi Ben and Michael, I caught up with Eleanor last week and she mentioned Atticu…" at bounding box center [582, 127] width 220 height 80
drag, startPoint x: 643, startPoint y: 120, endPoint x: 613, endPoint y: 119, distance: 29.7
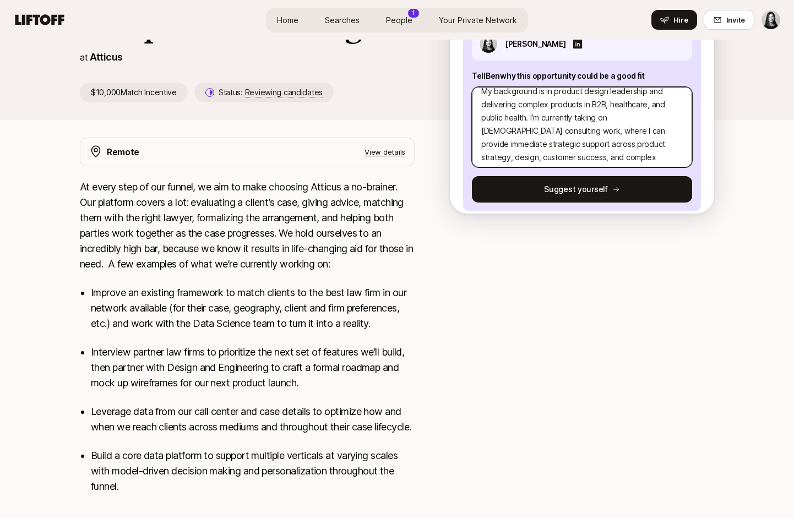
click at [613, 119] on textarea "Hi Ben and Michael, I caught up with Eleanor last week and she mentioned Atticu…" at bounding box center [582, 127] width 220 height 80
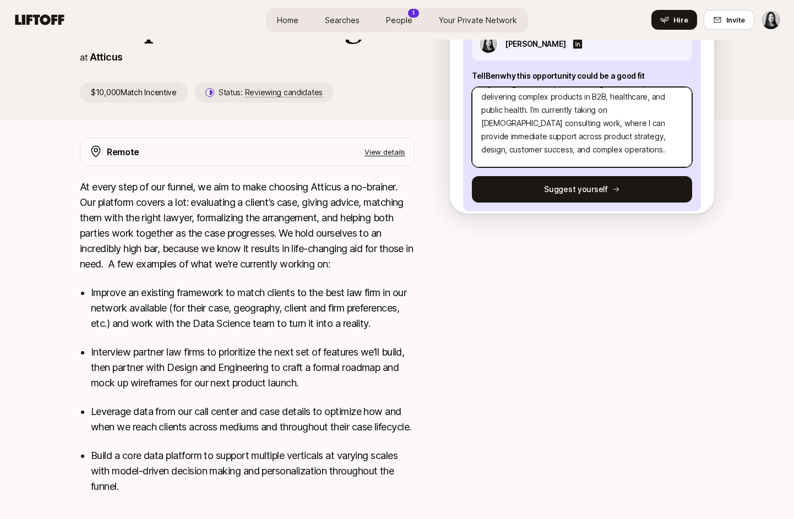
scroll to position [115, 0]
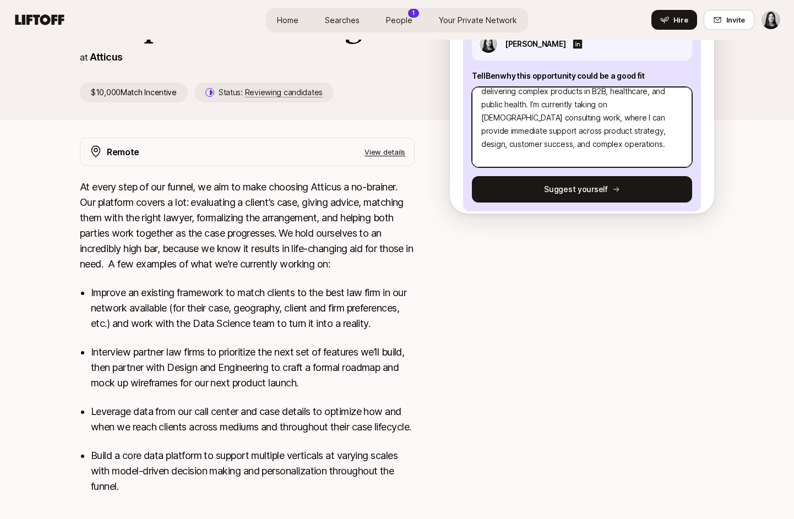
drag, startPoint x: 639, startPoint y: 108, endPoint x: 676, endPoint y: 109, distance: 36.4
click at [676, 109] on textarea "Hi Ben and Michael, I caught up with Eleanor last week and she mentioned Atticu…" at bounding box center [582, 127] width 220 height 80
click at [621, 133] on textarea "Hi Ben and Michael, I caught up with Eleanor last week and she mentioned Atticu…" at bounding box center [582, 127] width 220 height 80
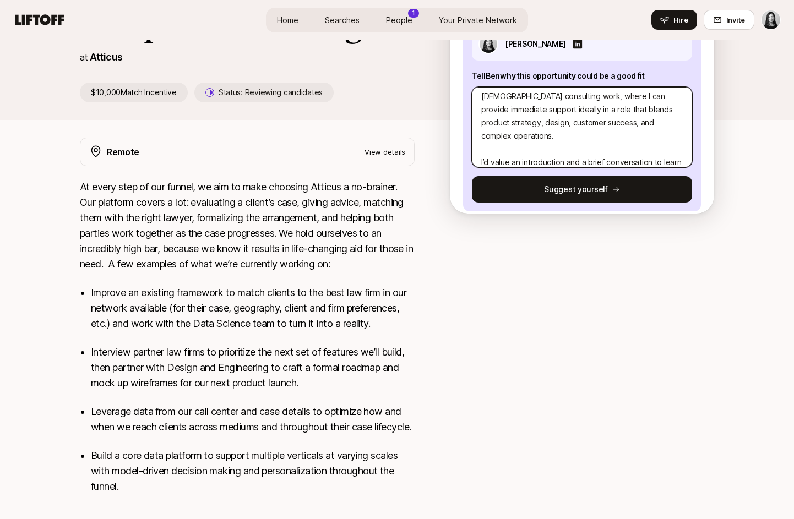
scroll to position [138, 0]
click at [661, 96] on textarea "Hi Ben and Michael, I caught up with Eleanor last week and she mentioned Atticu…" at bounding box center [582, 127] width 220 height 80
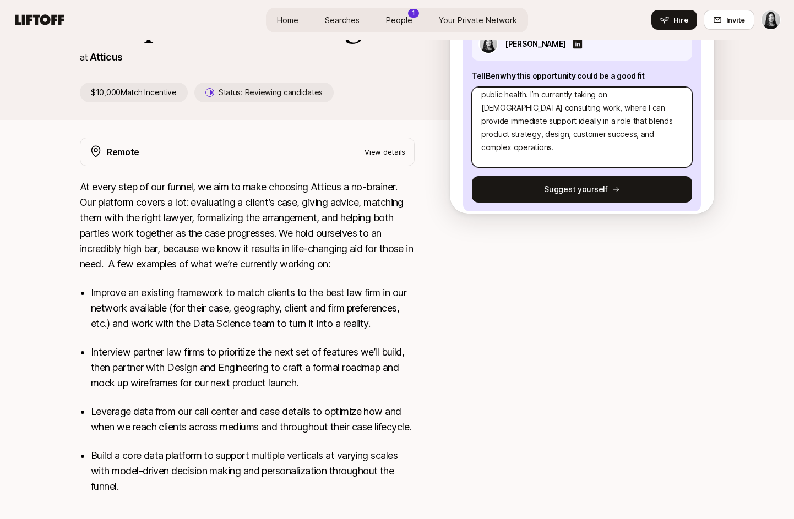
scroll to position [123, 0]
click at [529, 124] on textarea "Hi Ben and Michael, I caught up with Eleanor last week and she mentioned Atticu…" at bounding box center [582, 127] width 220 height 80
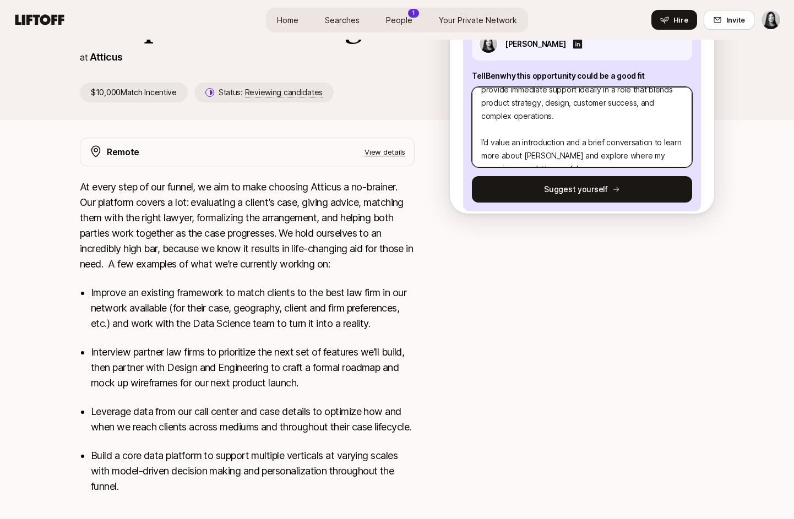
scroll to position [159, 0]
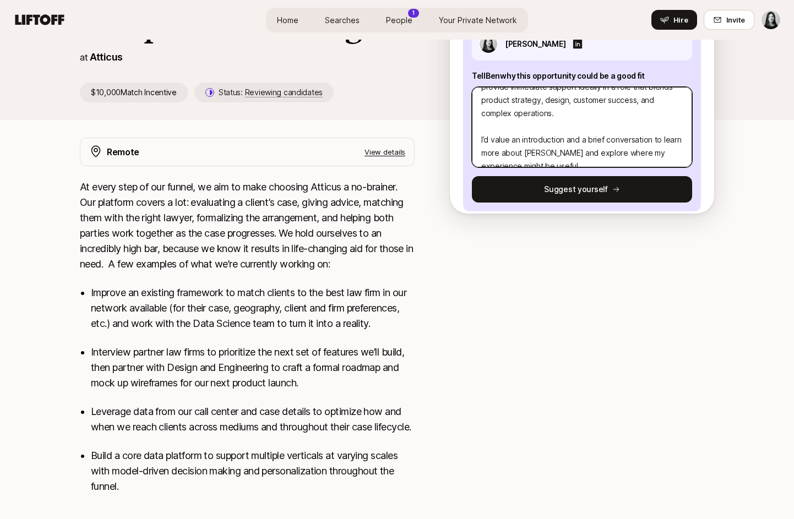
drag, startPoint x: 491, startPoint y: 115, endPoint x: 585, endPoint y: 111, distance: 94.2
click at [585, 111] on textarea "Hi Ben and Michael, I caught up with Eleanor last week and she mentioned Atticu…" at bounding box center [582, 127] width 220 height 80
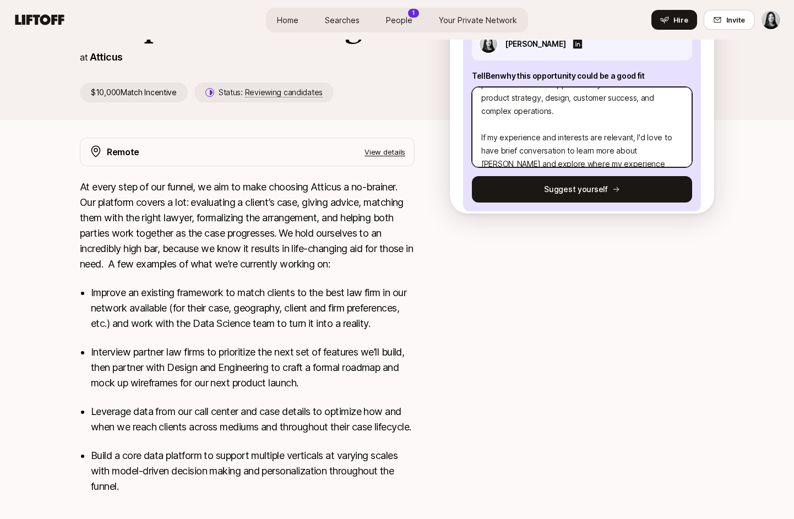
scroll to position [153, 0]
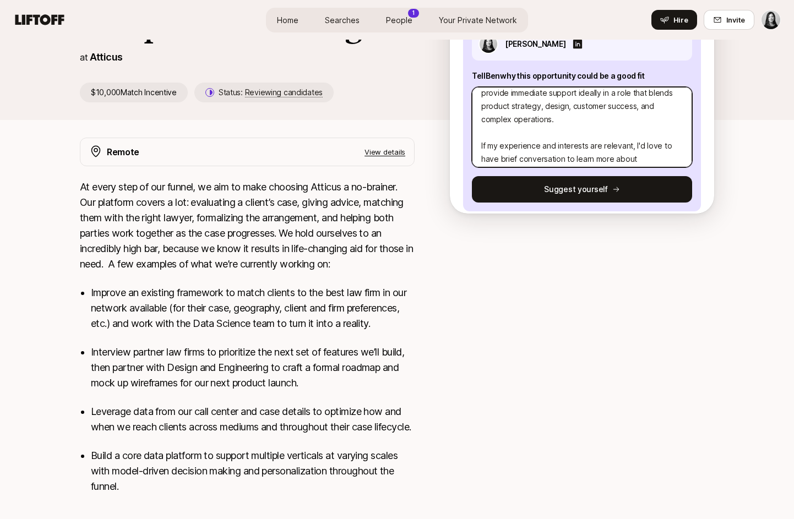
drag, startPoint x: 635, startPoint y: 123, endPoint x: 481, endPoint y: 123, distance: 154.7
click at [481, 123] on textarea "Hi Ben and Michael, I caught up with Eleanor last week and she mentioned Atticu…" at bounding box center [582, 127] width 220 height 80
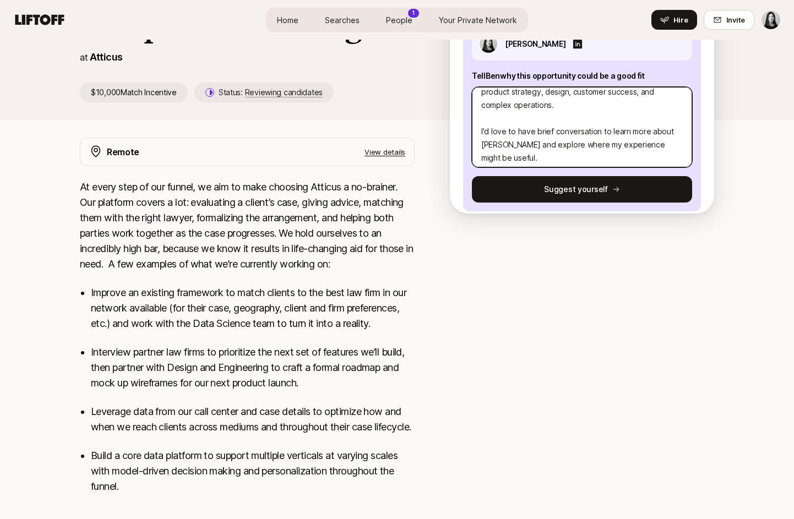
scroll to position [164, 0]
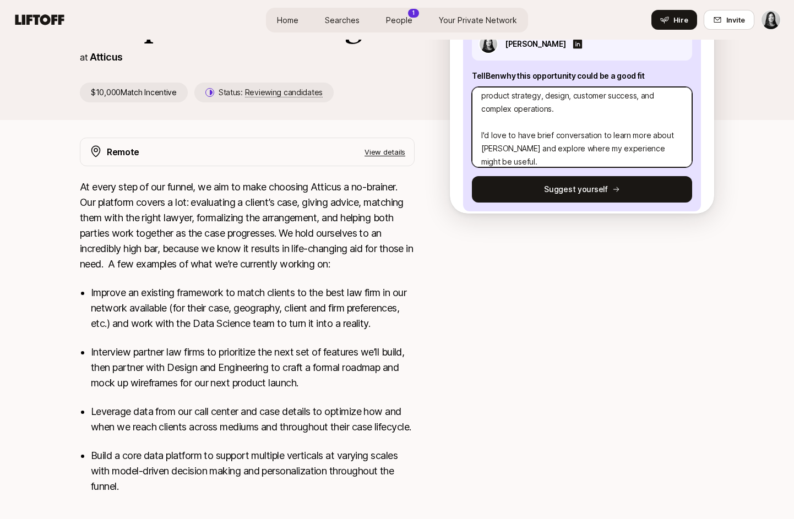
click at [536, 137] on textarea "Hi Ben and Michael, I caught up with Eleanor last week and she mentioned Atticu…" at bounding box center [582, 127] width 220 height 80
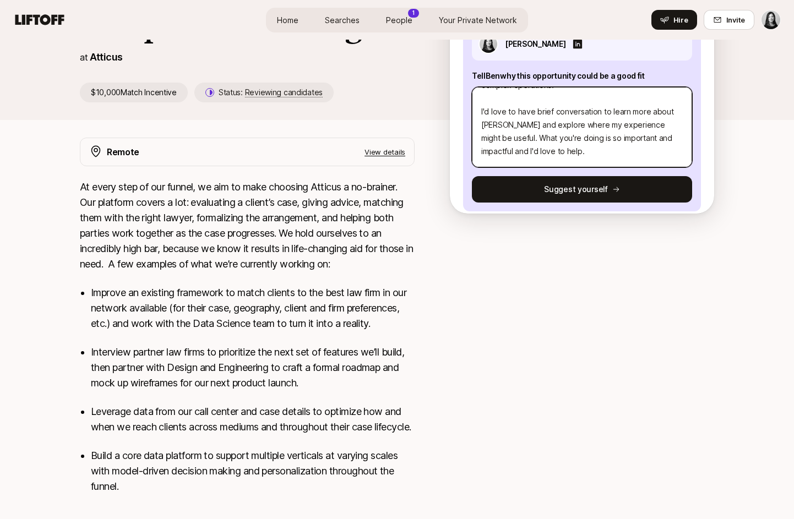
scroll to position [211, 0]
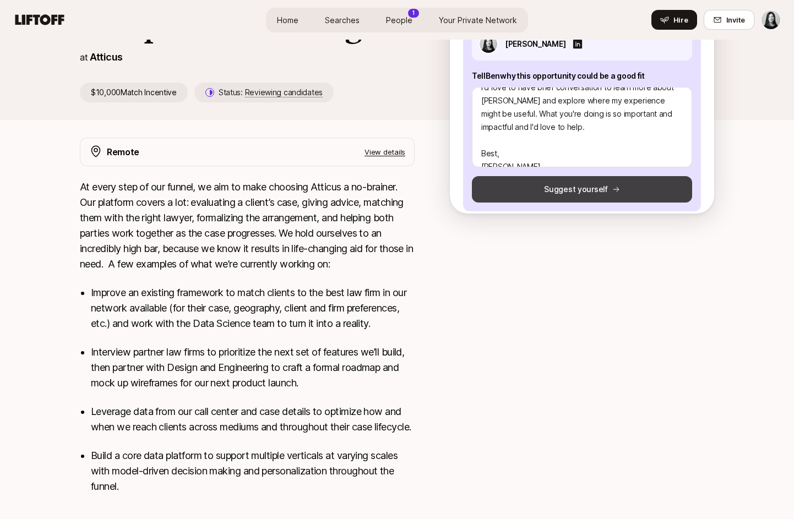
click at [570, 186] on button "Suggest yourself" at bounding box center [582, 189] width 220 height 26
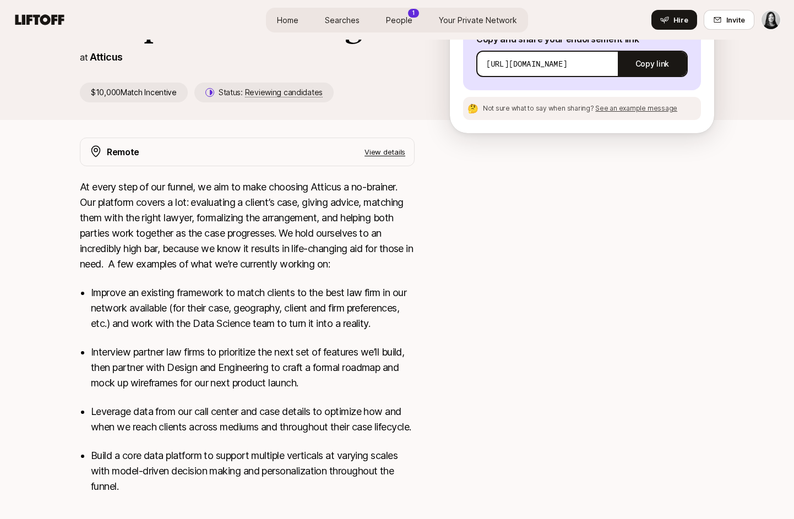
scroll to position [0, 0]
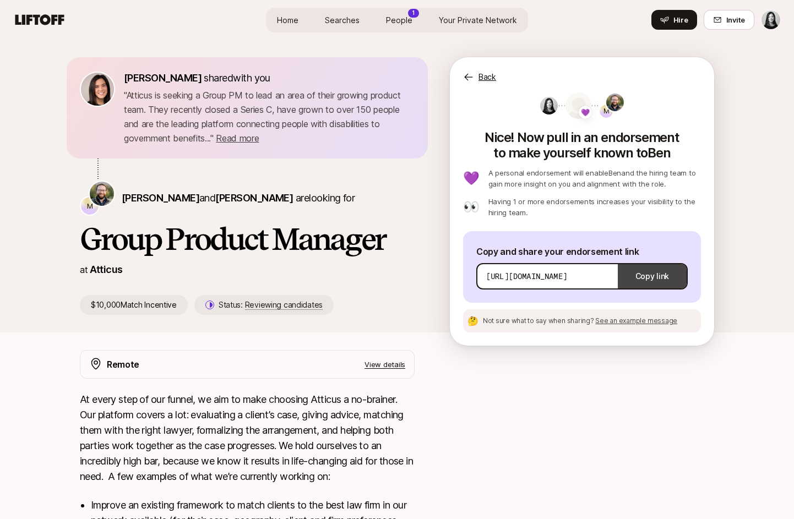
click at [669, 273] on button "Copy link" at bounding box center [652, 276] width 69 height 31
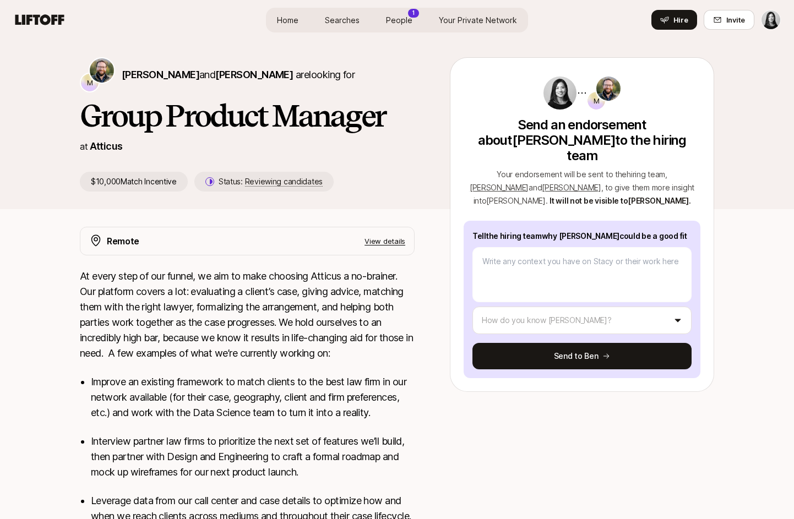
click at [401, 26] on link "People 1" at bounding box center [399, 20] width 44 height 20
type textarea "x"
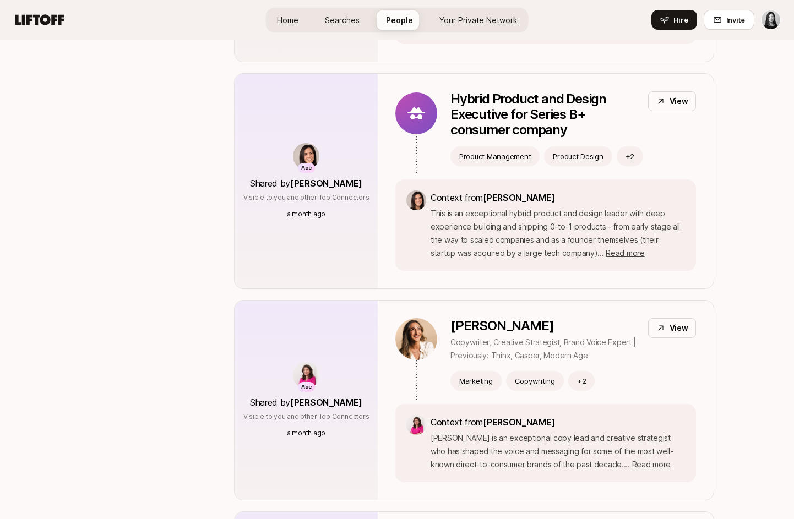
scroll to position [2416, 0]
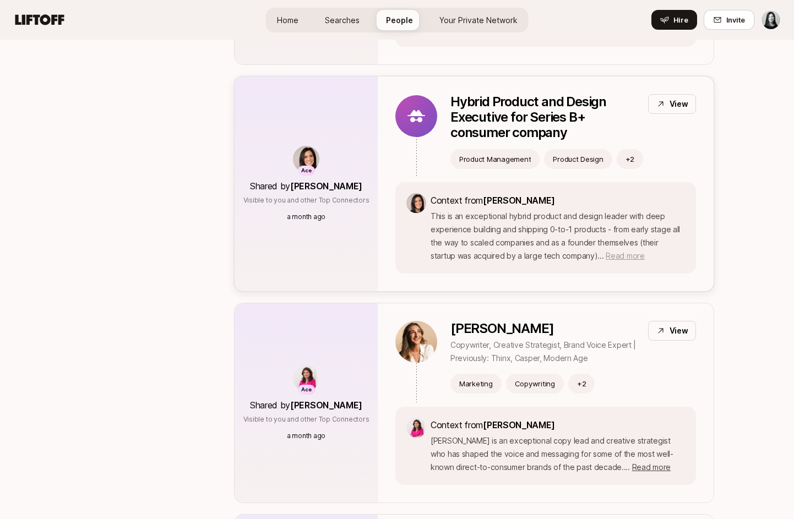
click at [606, 251] on span "Read more" at bounding box center [625, 255] width 39 height 9
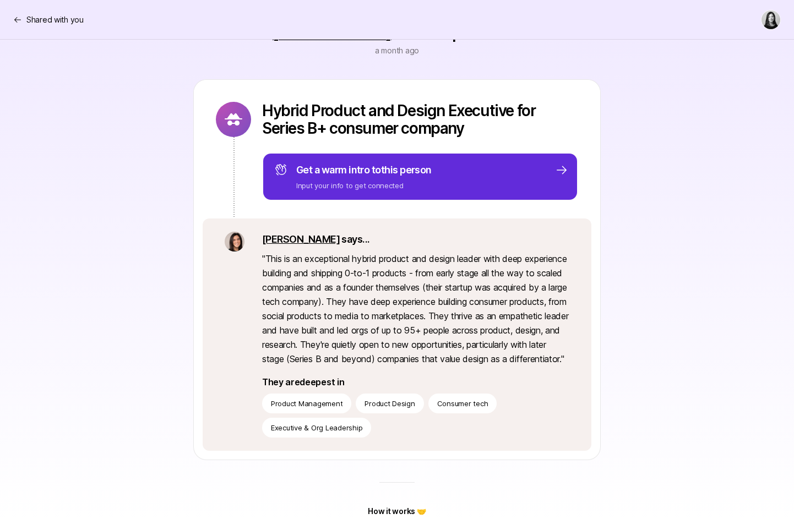
scroll to position [105, 0]
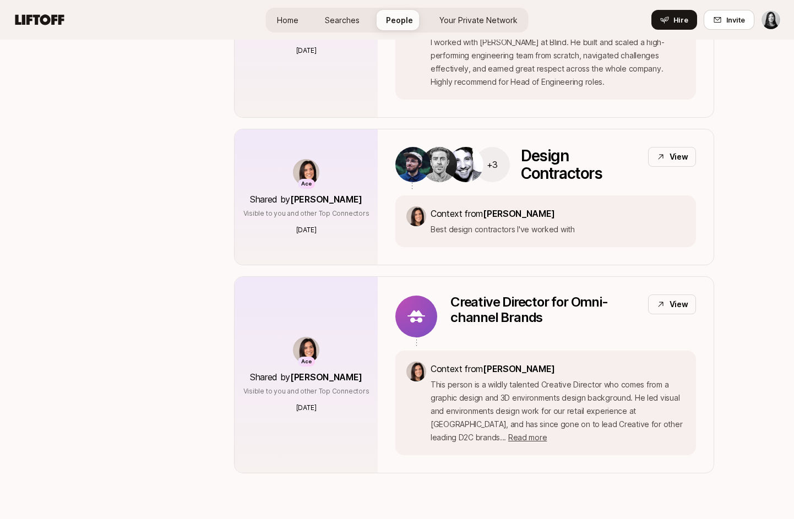
scroll to position [4645, 0]
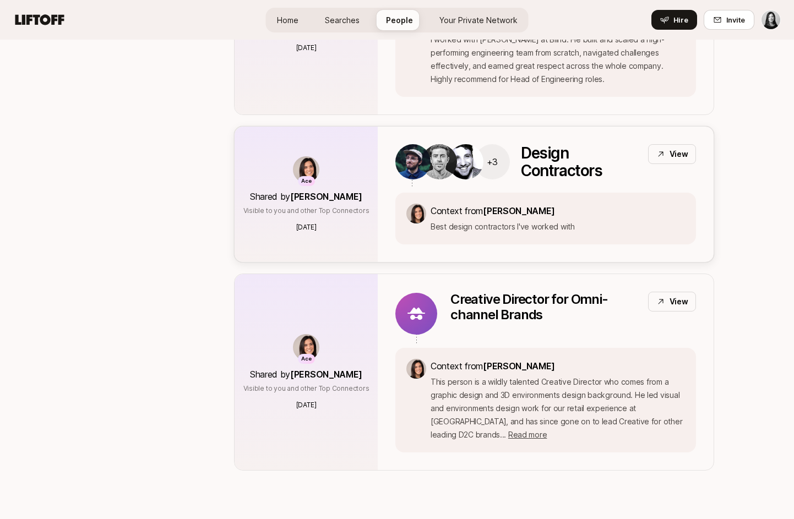
click at [678, 148] on p "View" at bounding box center [678, 154] width 19 height 13
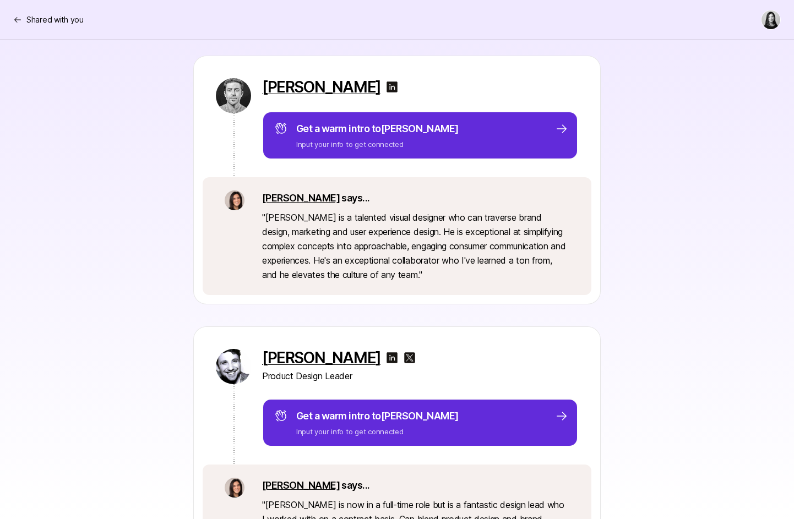
scroll to position [621, 0]
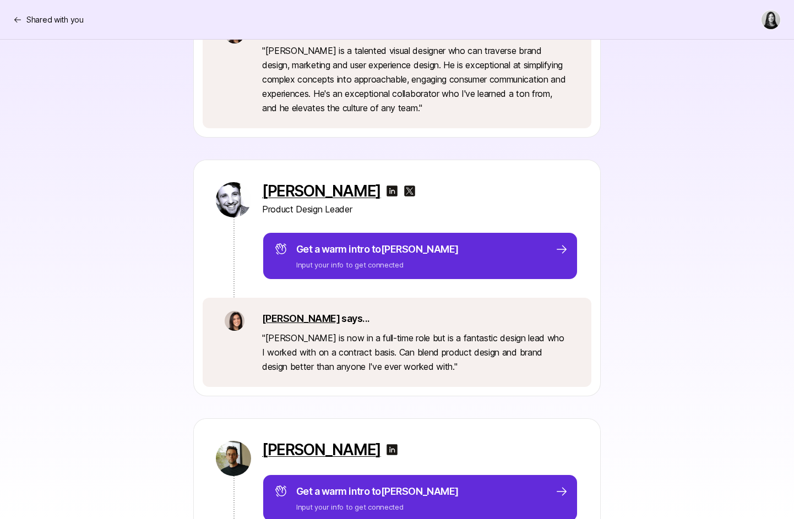
click at [385, 192] on img at bounding box center [391, 190] width 13 height 13
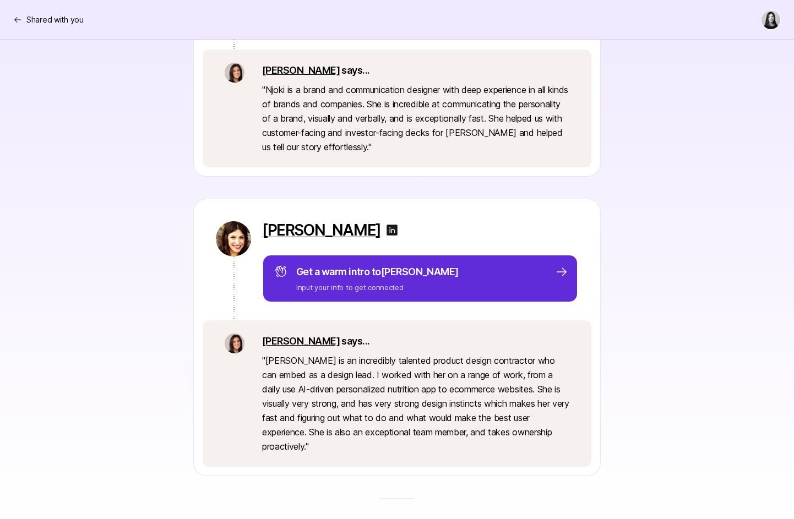
scroll to position [1452, 0]
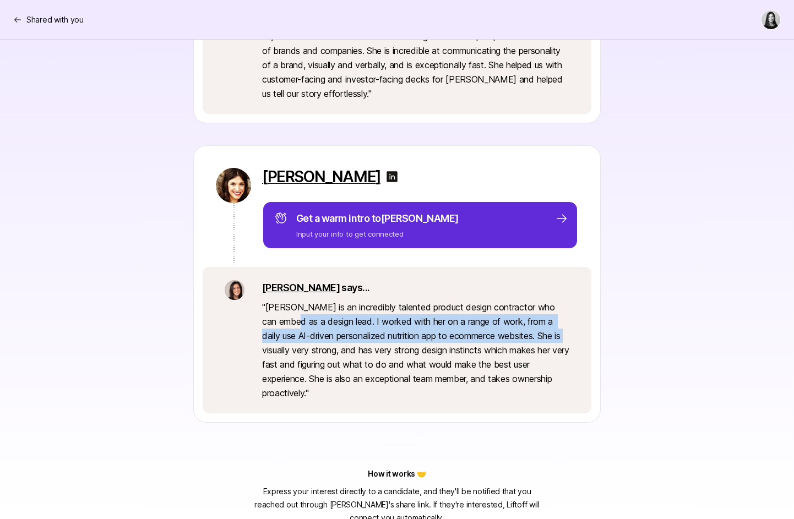
drag, startPoint x: 285, startPoint y: 318, endPoint x: 266, endPoint y: 353, distance: 39.4
click at [266, 353] on p "" Sam is an incredibly talented product design contractor who can embed as a de…" at bounding box center [415, 350] width 307 height 100
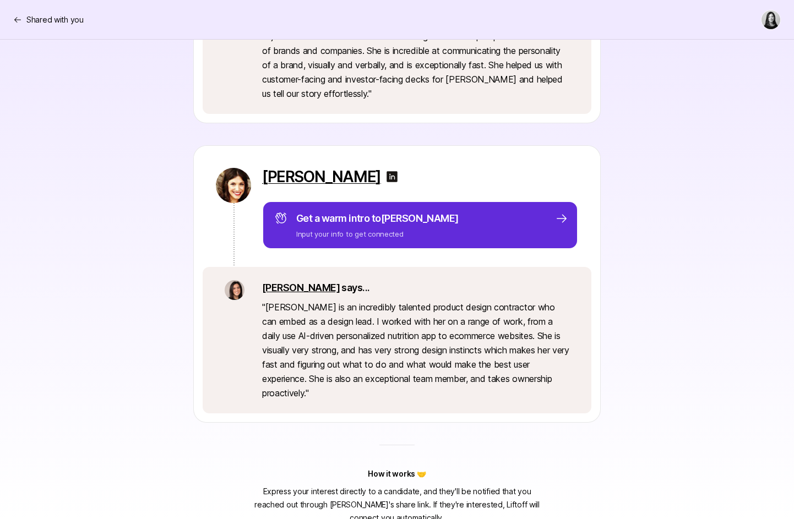
click at [385, 177] on img at bounding box center [391, 176] width 13 height 13
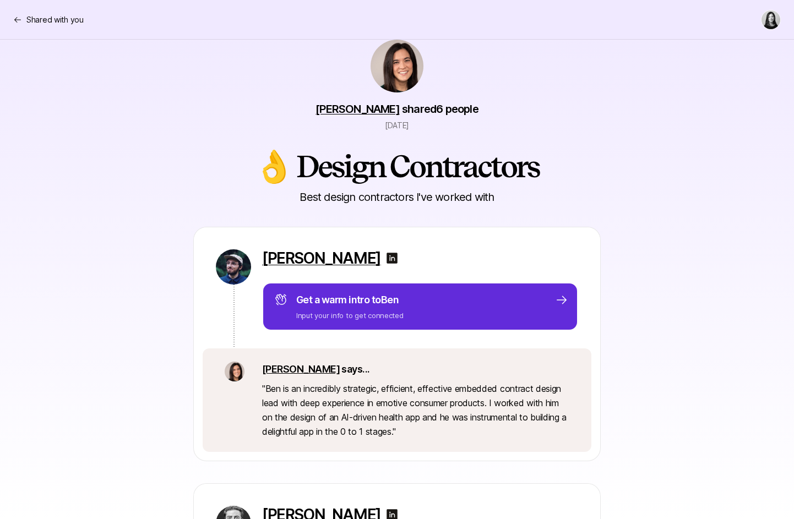
scroll to position [0, 0]
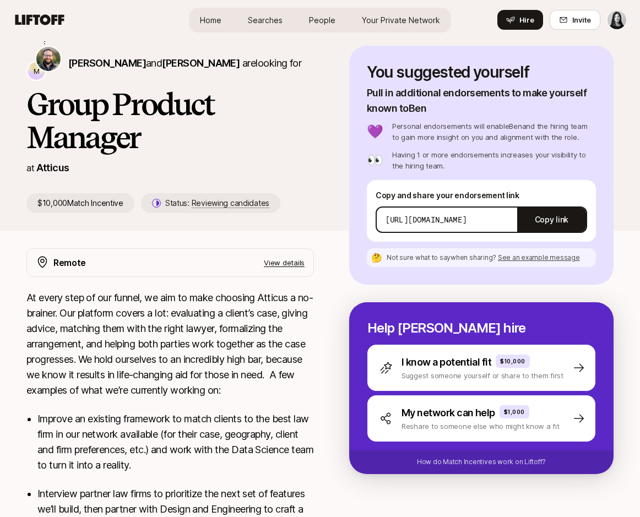
scroll to position [105, 0]
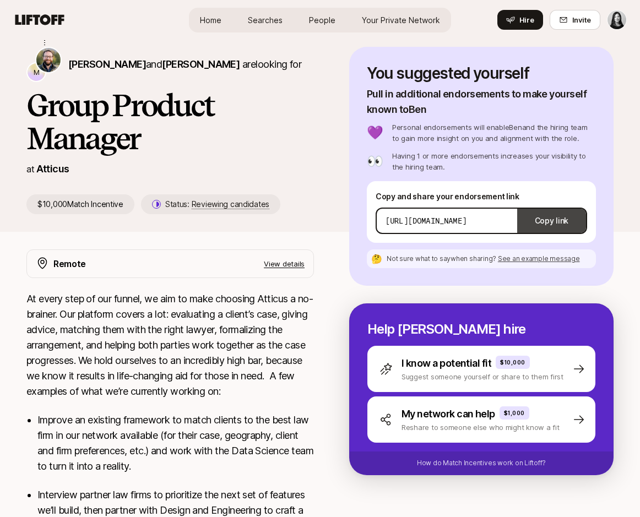
click at [567, 231] on button "Copy link" at bounding box center [551, 220] width 69 height 31
click at [554, 257] on span "See an example message" at bounding box center [539, 258] width 82 height 8
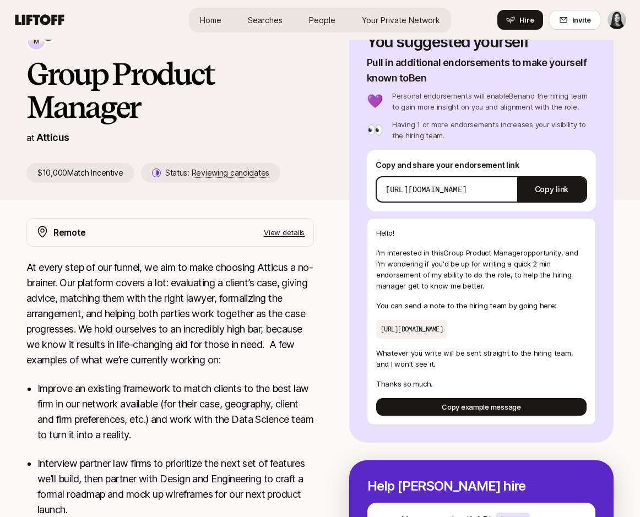
scroll to position [139, 0]
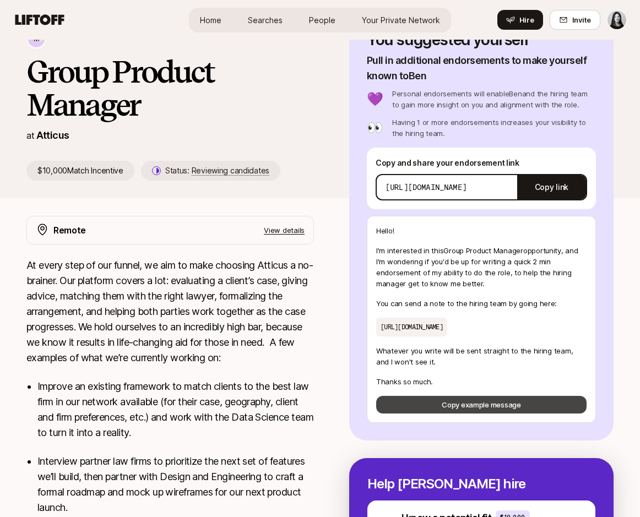
click at [447, 413] on button "Copy example message" at bounding box center [481, 405] width 210 height 18
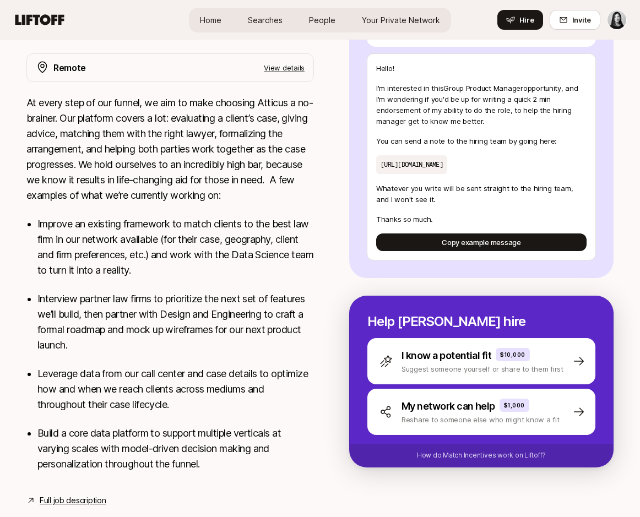
scroll to position [297, 0]
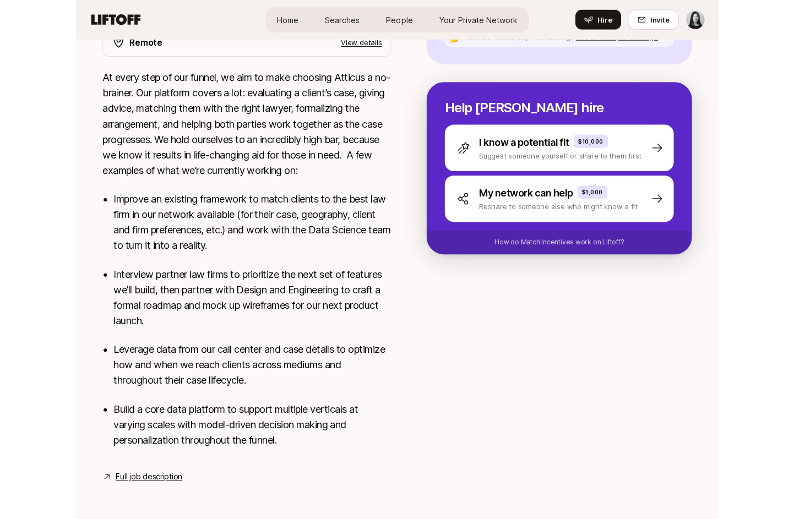
scroll to position [245, 0]
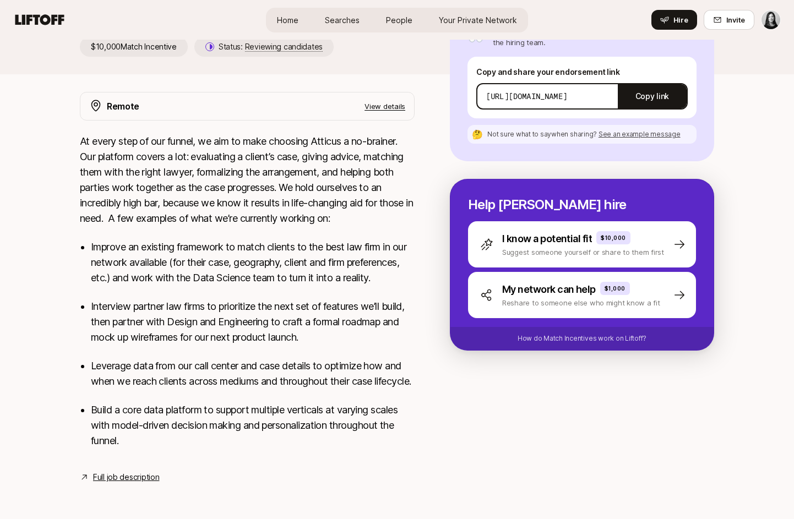
click at [124, 477] on link "Full job description" at bounding box center [126, 477] width 66 height 13
